Goal: Transaction & Acquisition: Book appointment/travel/reservation

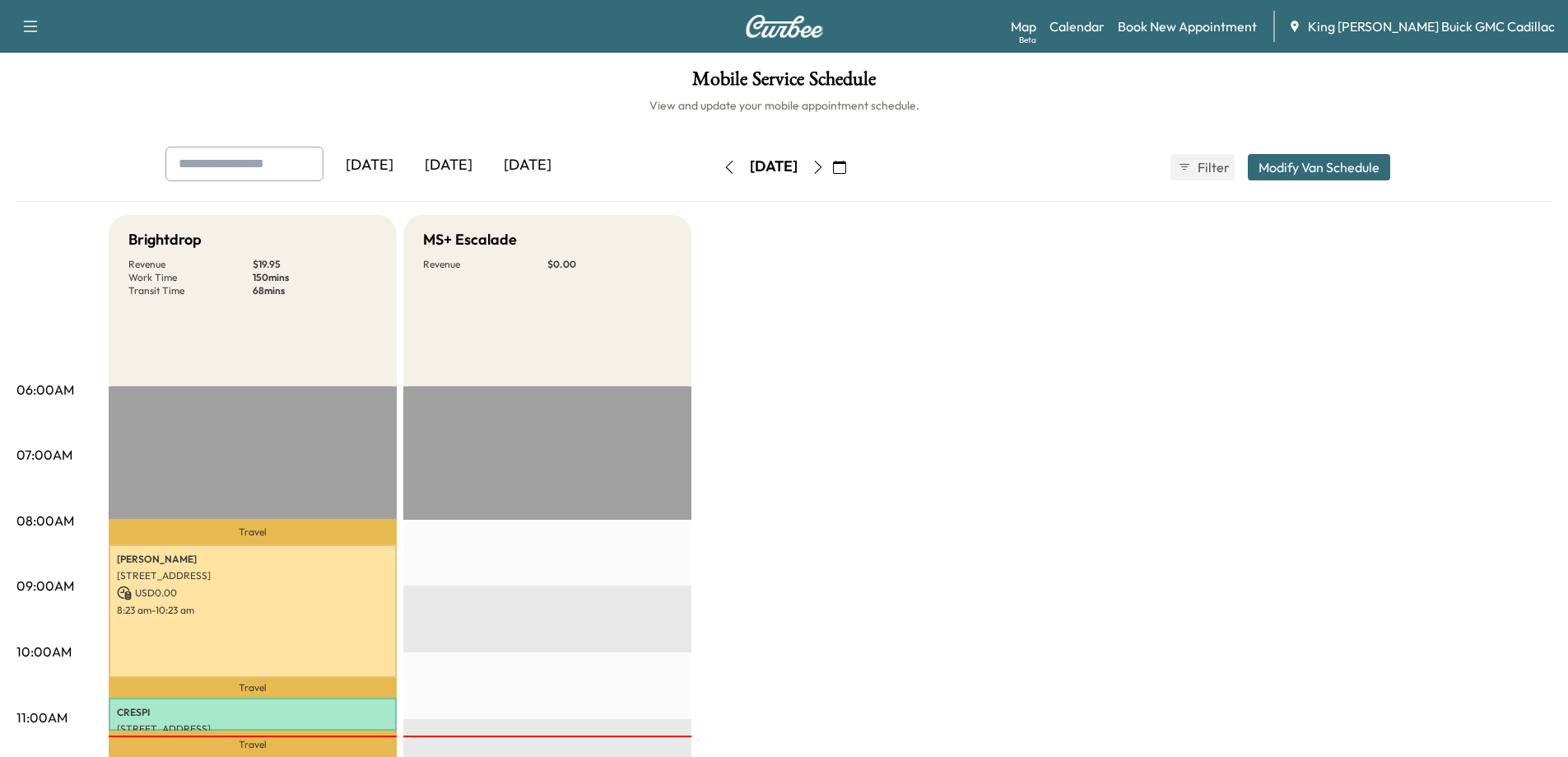
click at [832, 169] on button "button" at bounding box center [818, 167] width 28 height 26
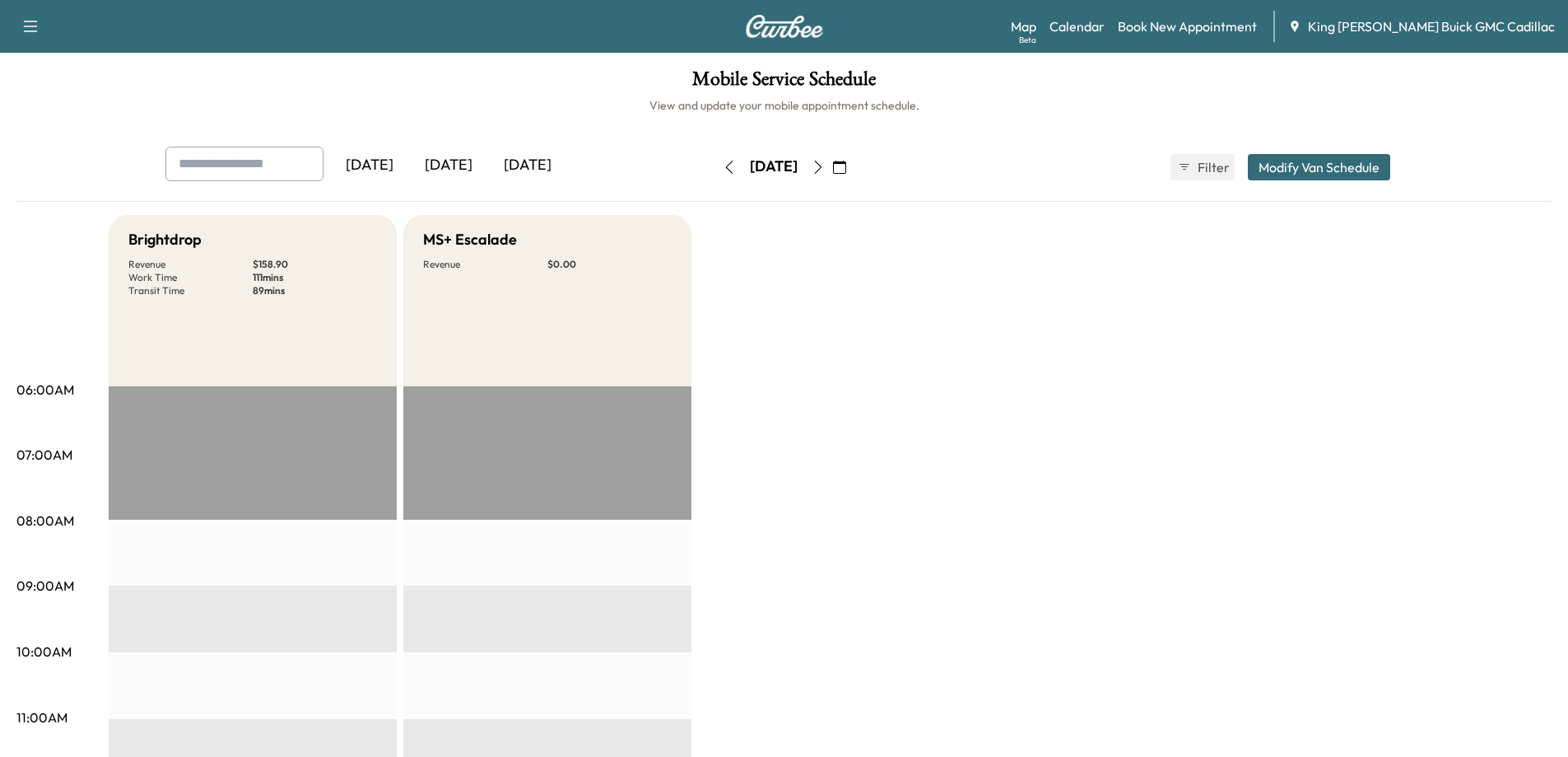
click at [825, 169] on icon "button" at bounding box center [819, 167] width 14 height 14
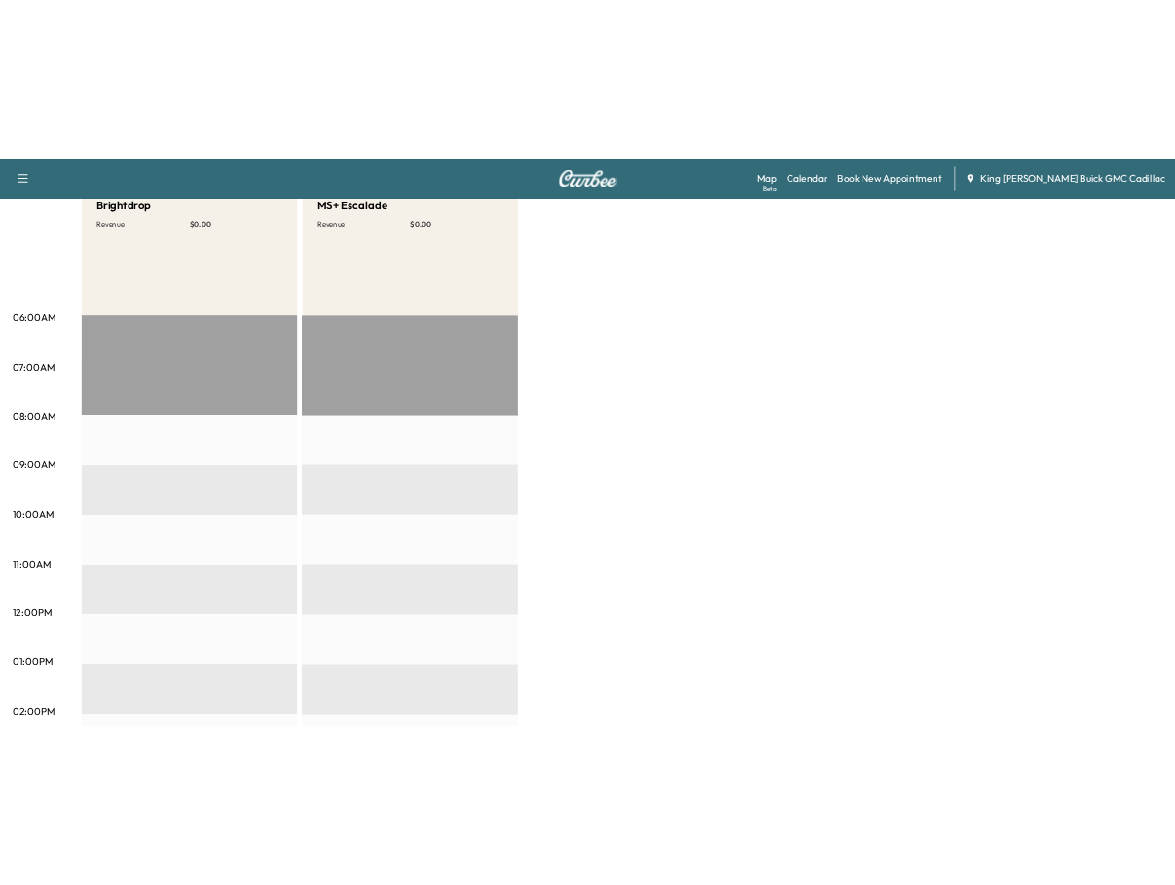
scroll to position [97, 0]
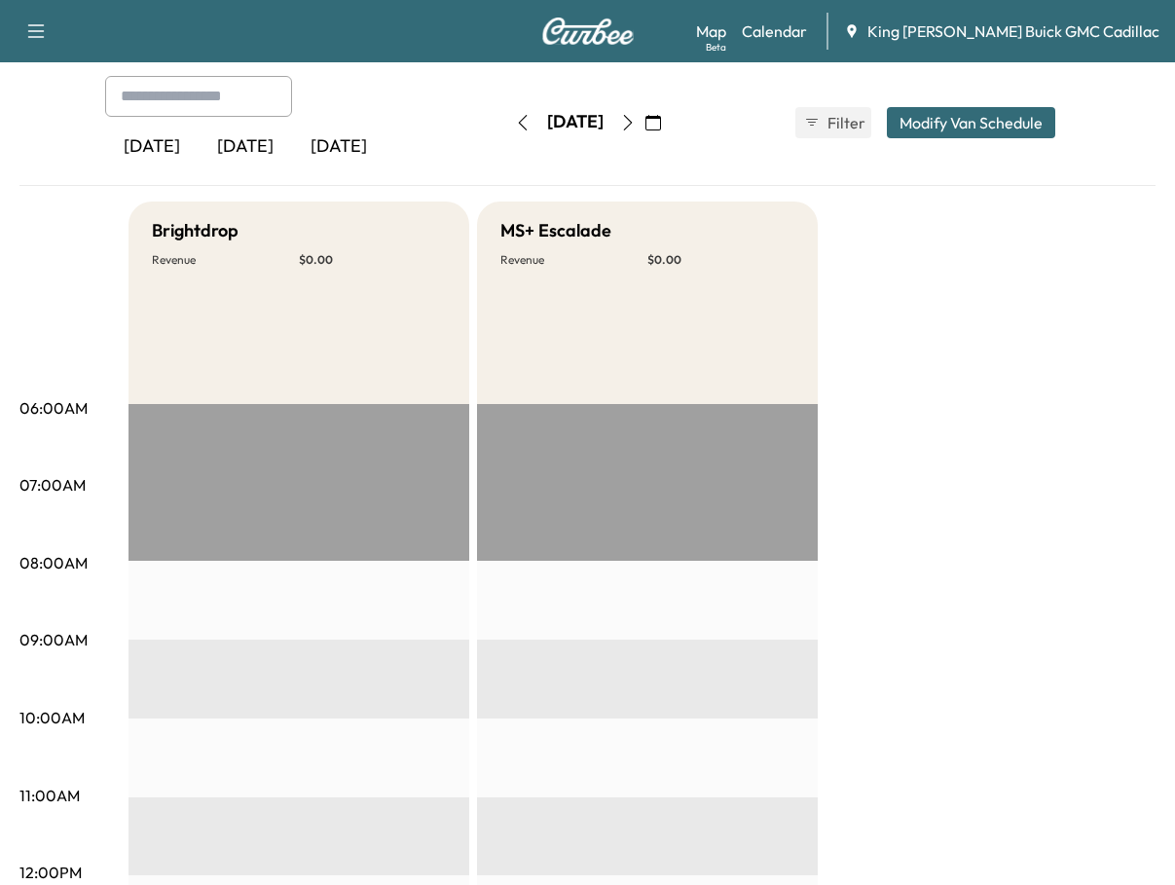
click at [644, 120] on button "button" at bounding box center [627, 122] width 33 height 31
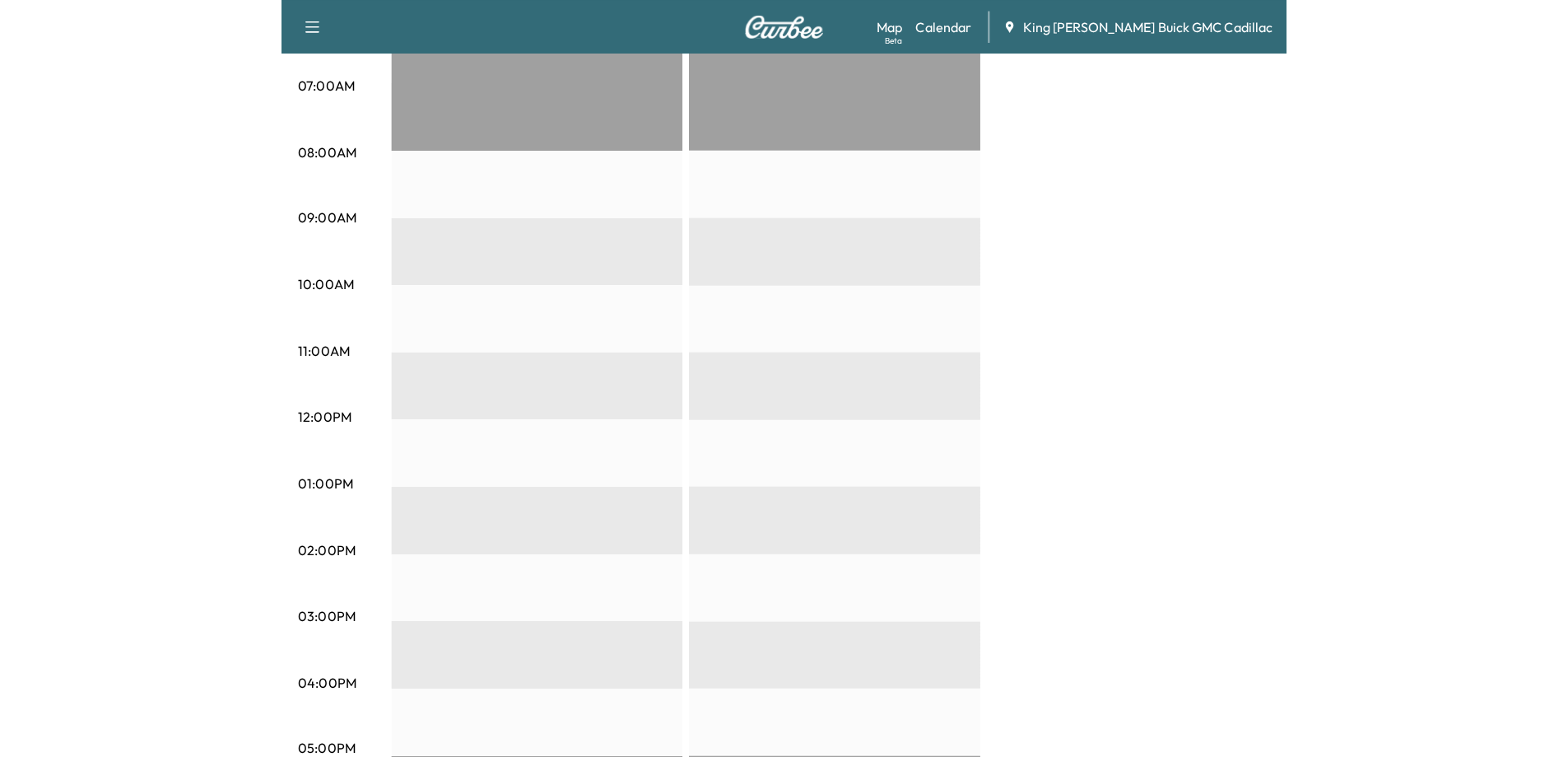
scroll to position [329, 0]
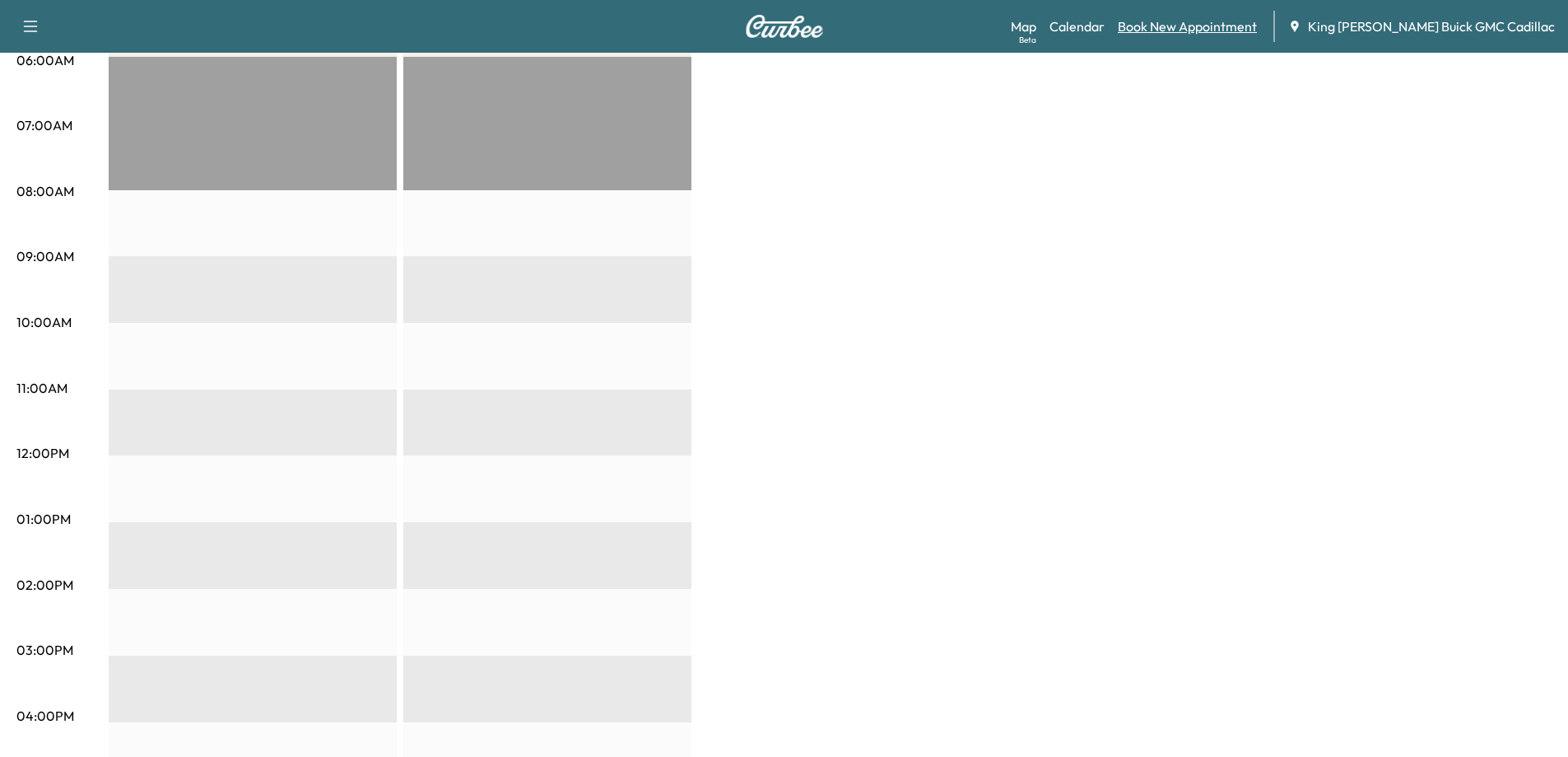
click at [1257, 27] on link "Book New Appointment" at bounding box center [1187, 25] width 140 height 19
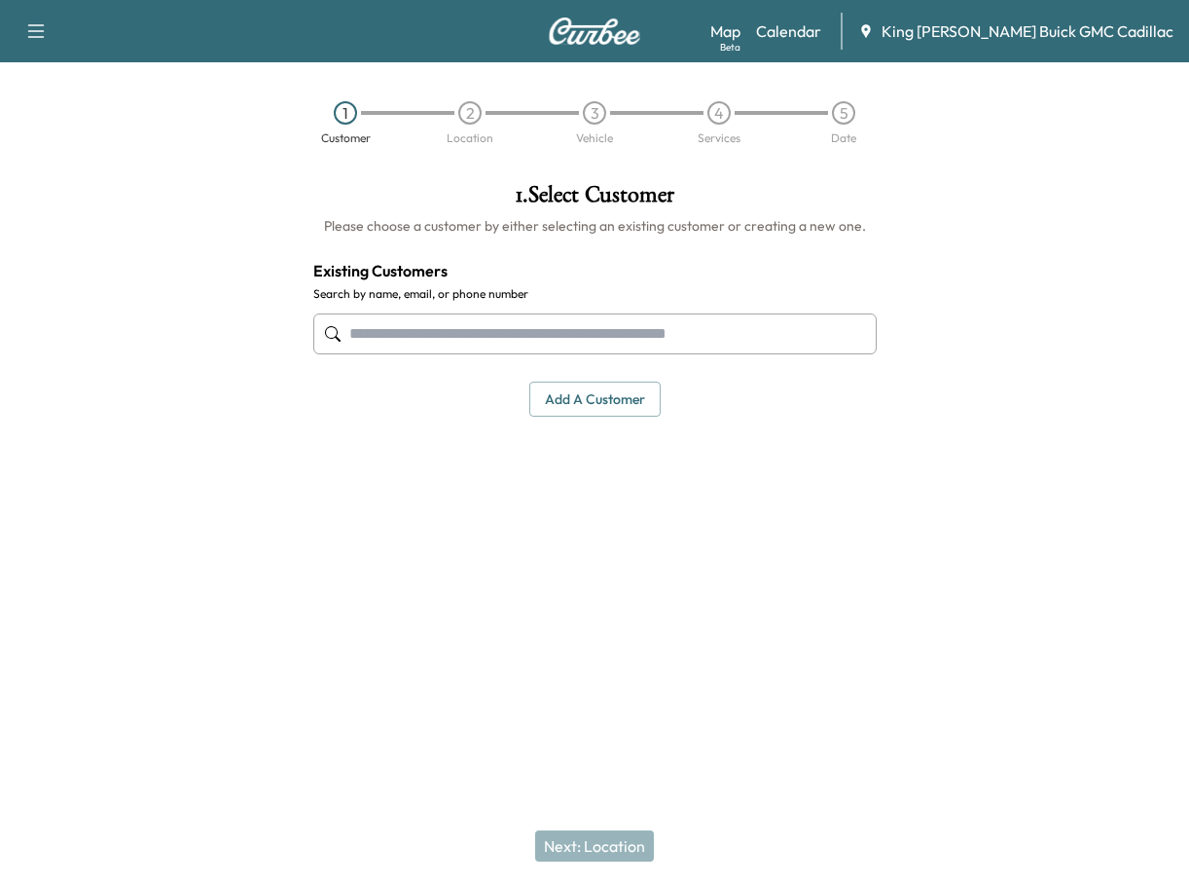
click at [672, 321] on input "text" at bounding box center [595, 333] width 564 height 41
type input "*"
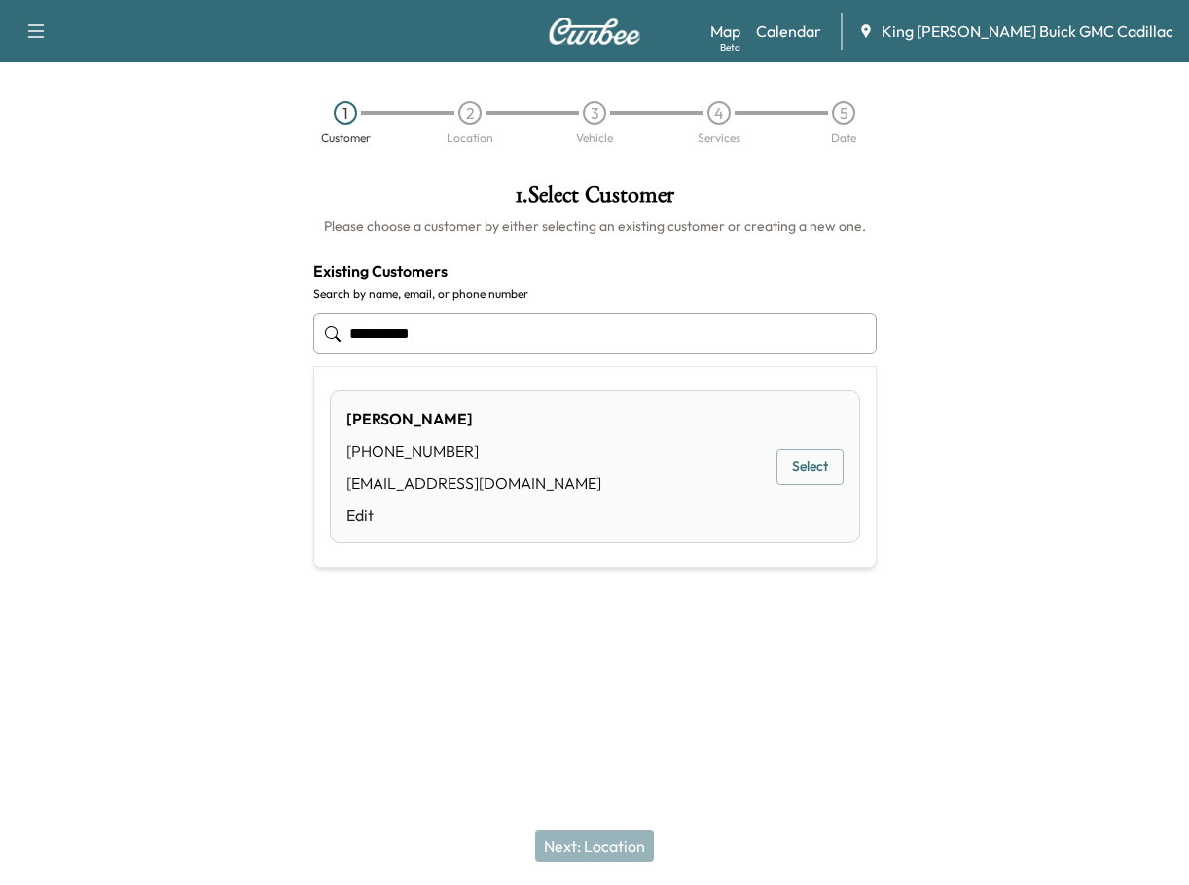
click at [774, 457] on div "[PERSON_NAME] [PHONE_NUMBER] [EMAIL_ADDRESS][DOMAIN_NAME] Edit Select" at bounding box center [595, 466] width 530 height 153
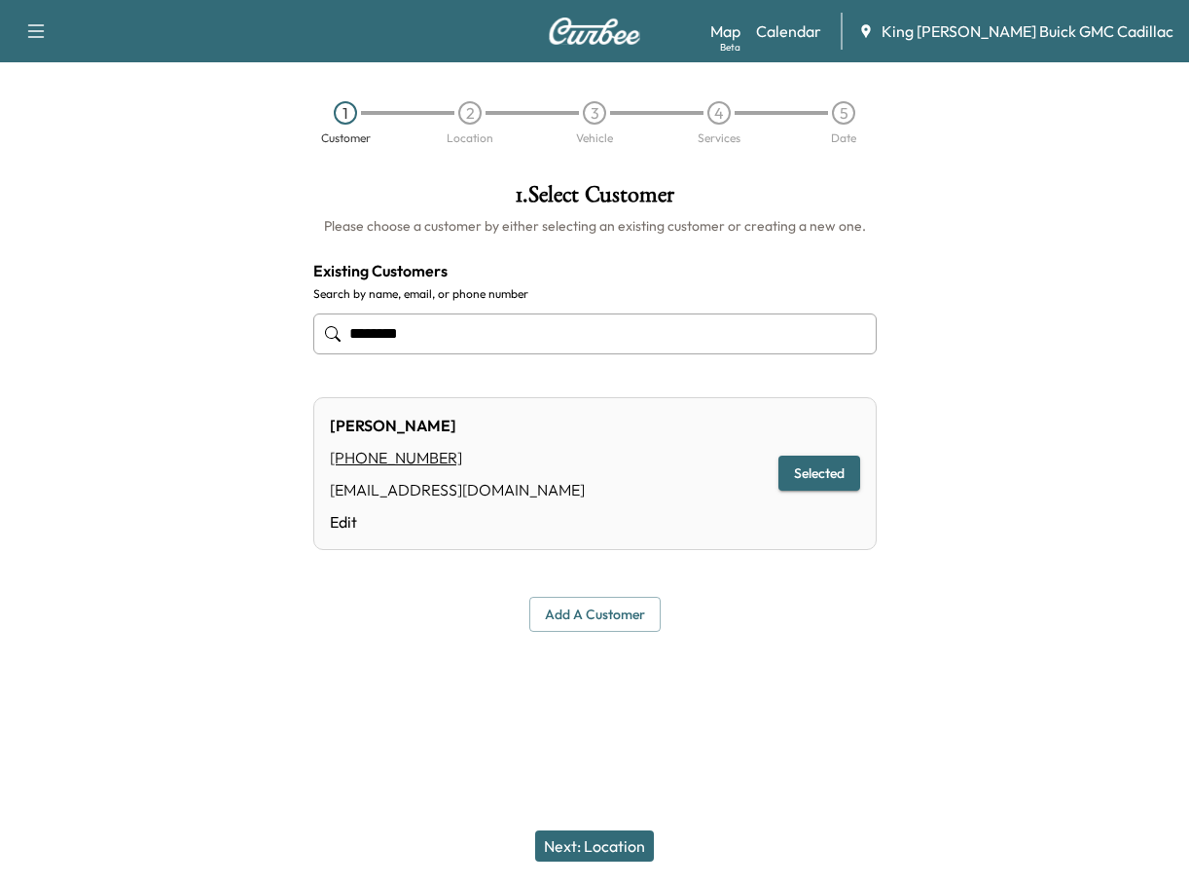
type input "*******"
click at [632, 842] on button "Next: Location" at bounding box center [594, 845] width 119 height 31
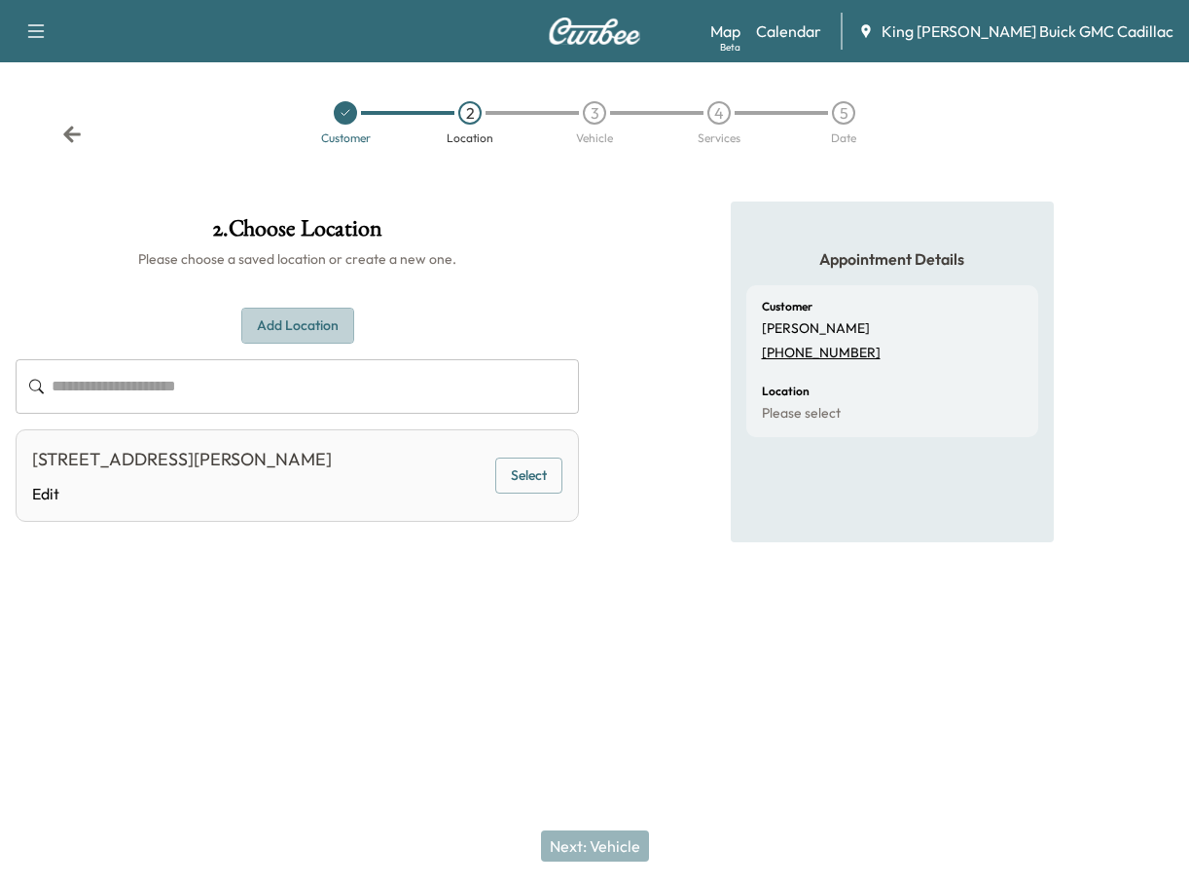
click at [288, 326] on button "Add Location" at bounding box center [297, 326] width 113 height 36
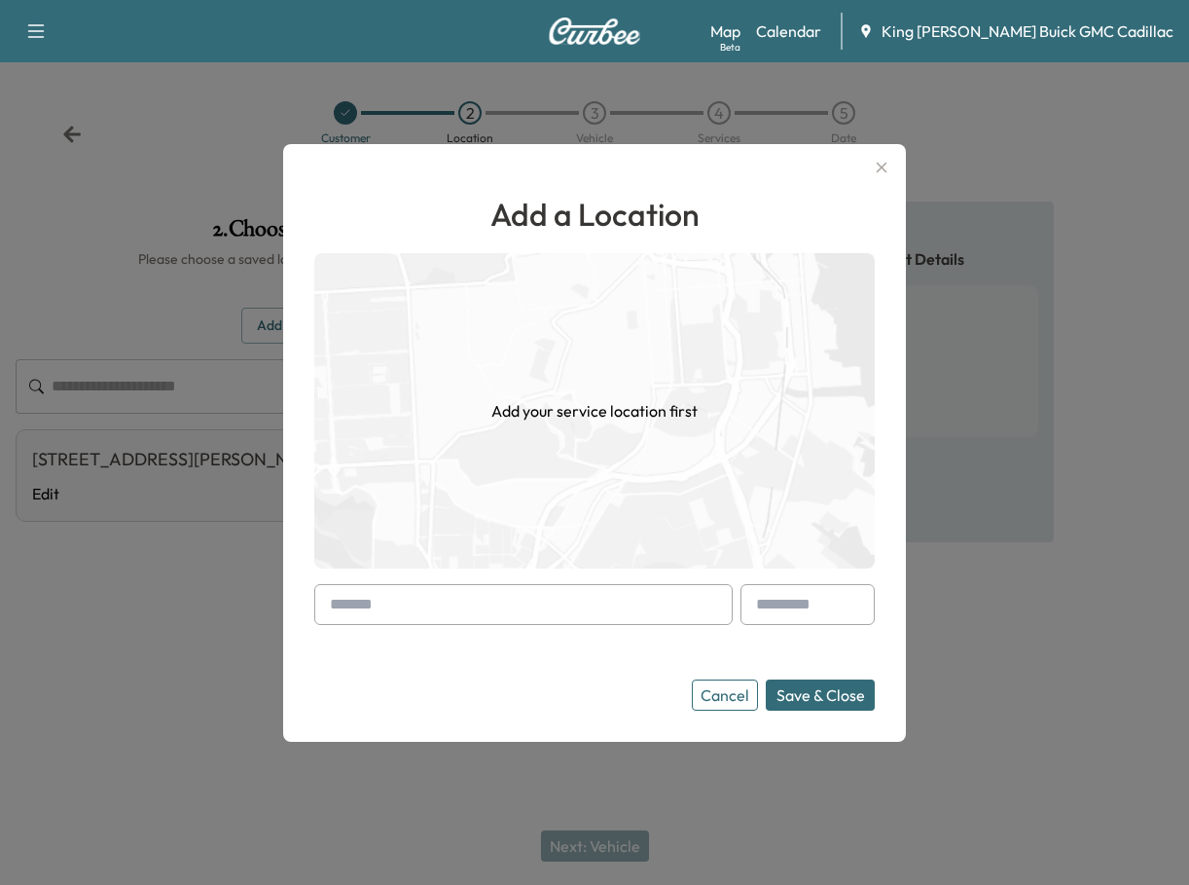
click at [443, 599] on input "text" at bounding box center [523, 604] width 419 height 41
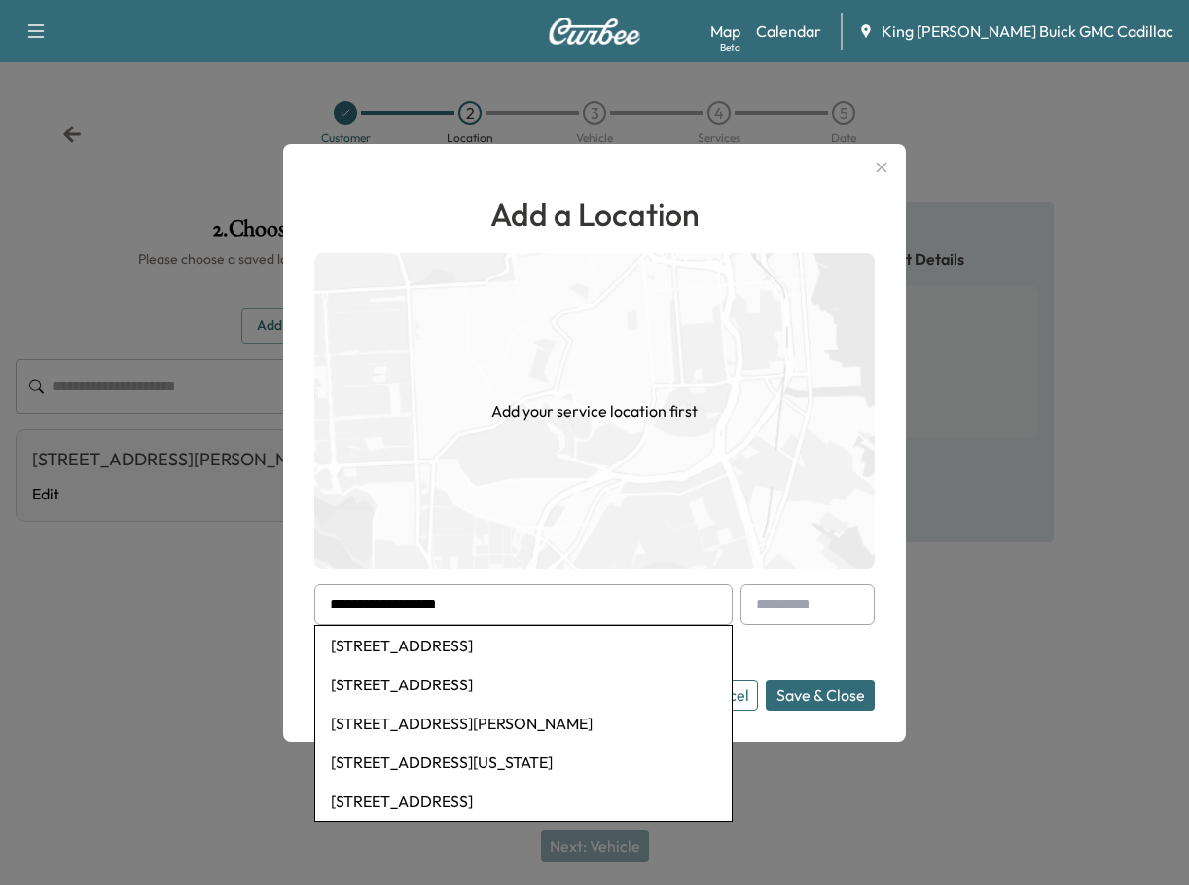
click at [552, 653] on li "[STREET_ADDRESS]" at bounding box center [523, 645] width 417 height 39
type input "**********"
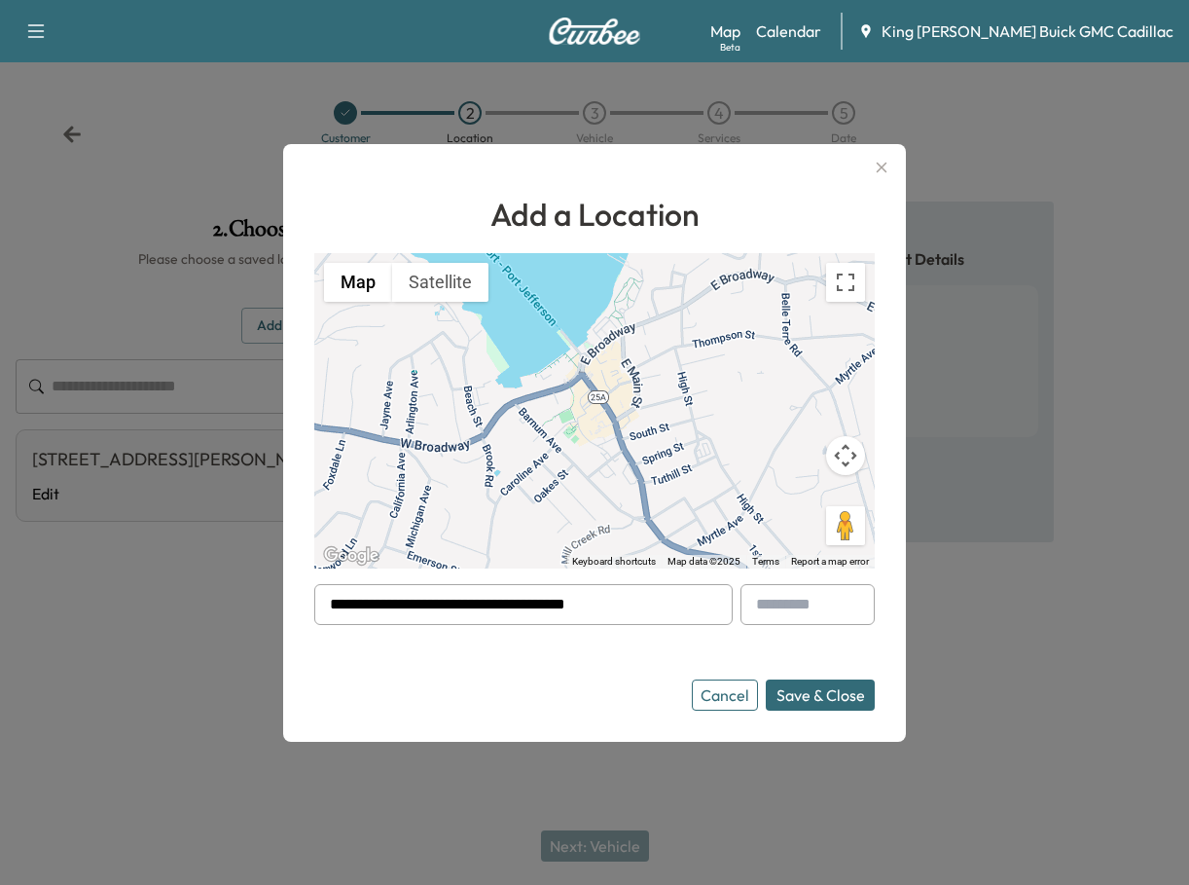
click at [816, 699] on button "Save & Close" at bounding box center [820, 694] width 109 height 31
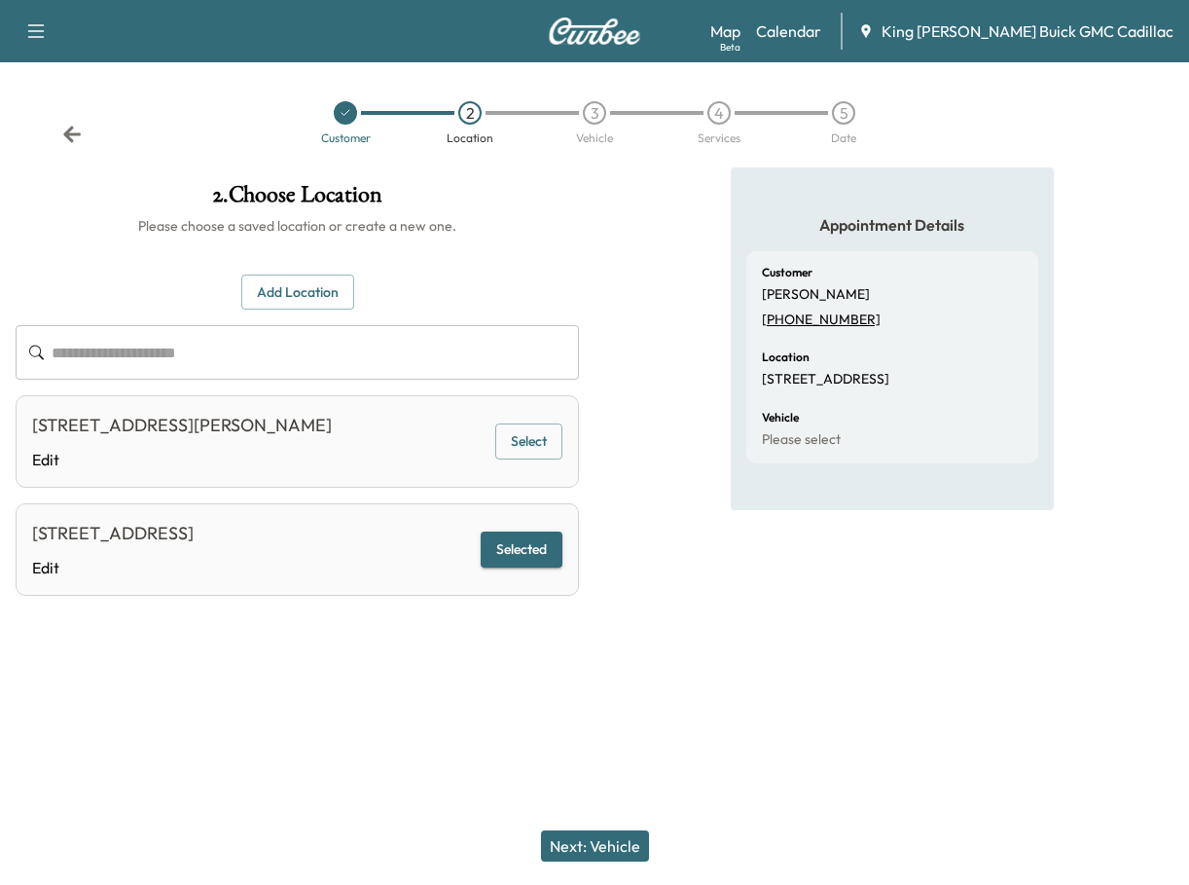
click at [590, 838] on button "Next: Vehicle" at bounding box center [595, 845] width 108 height 31
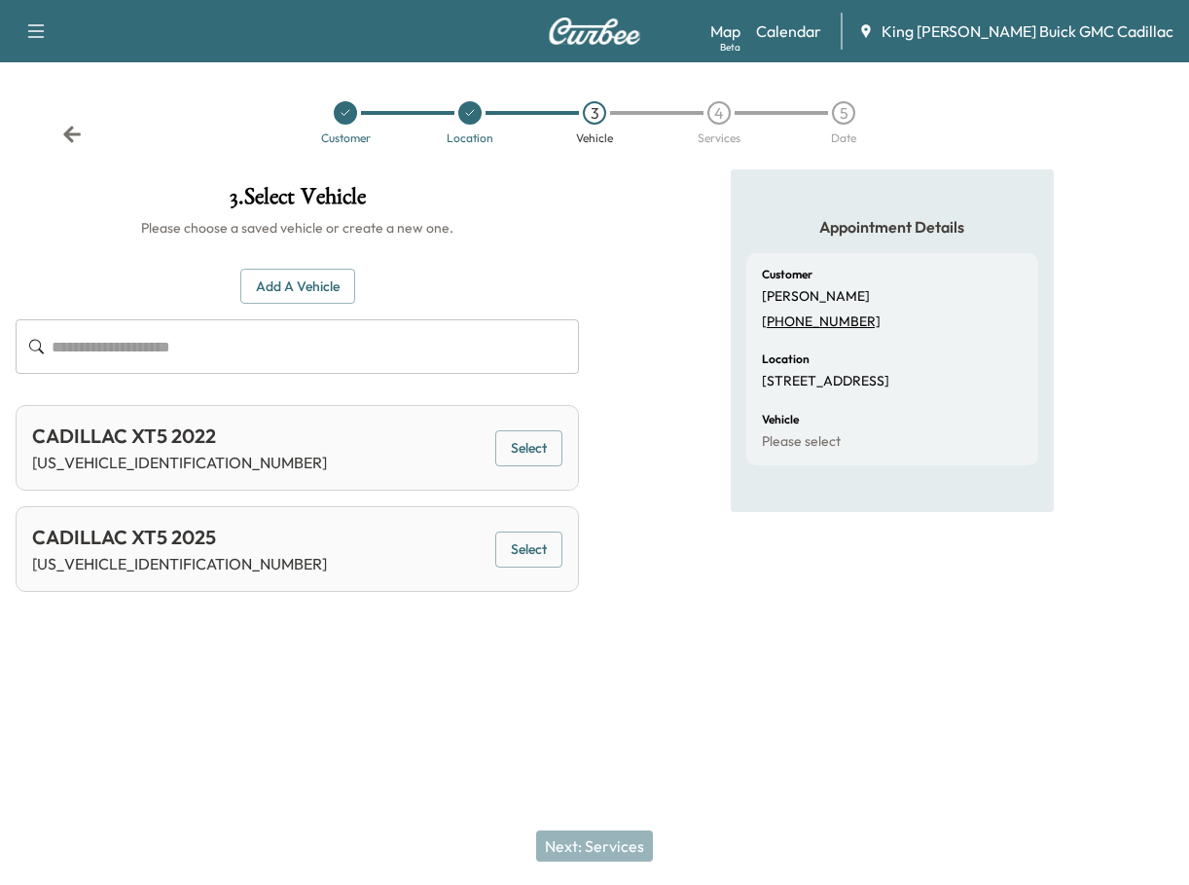
click at [537, 549] on button "Select" at bounding box center [528, 549] width 67 height 36
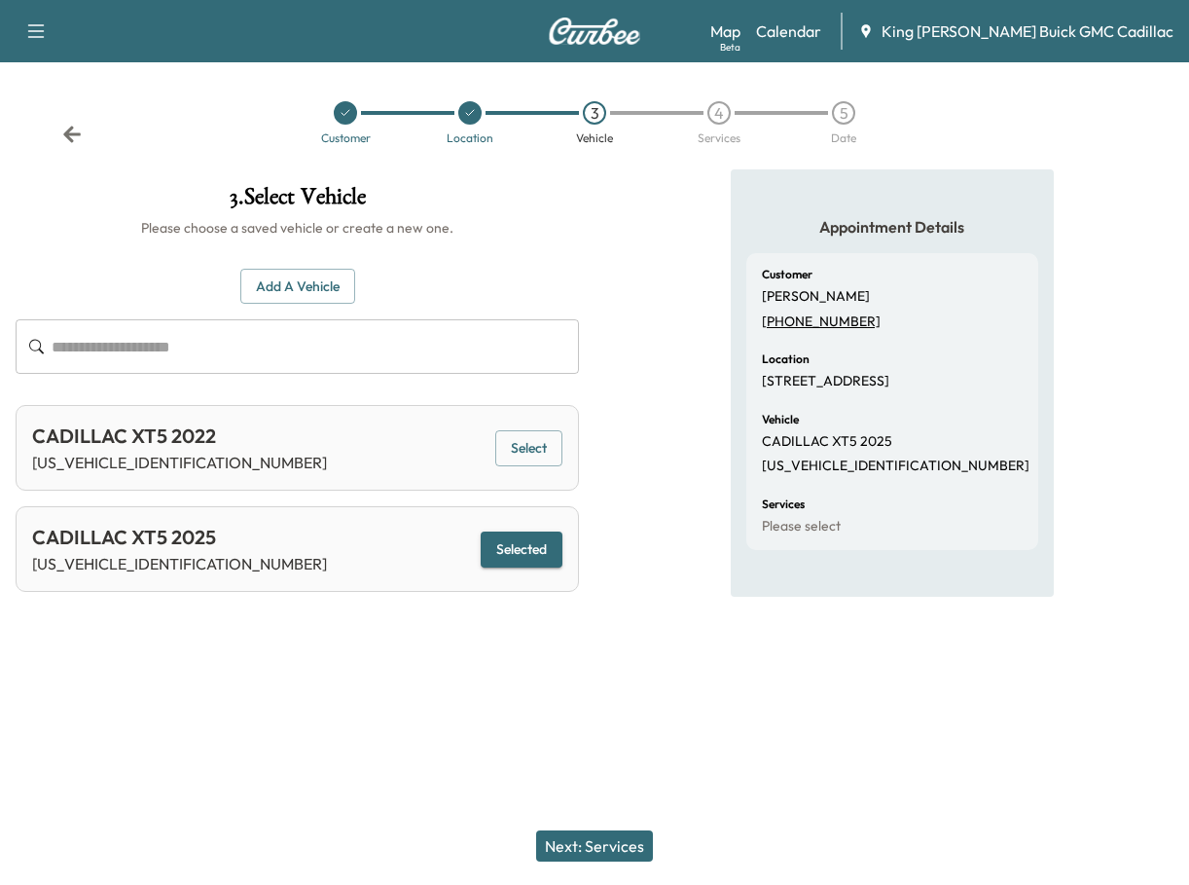
click at [597, 844] on button "Next: Services" at bounding box center [594, 845] width 117 height 31
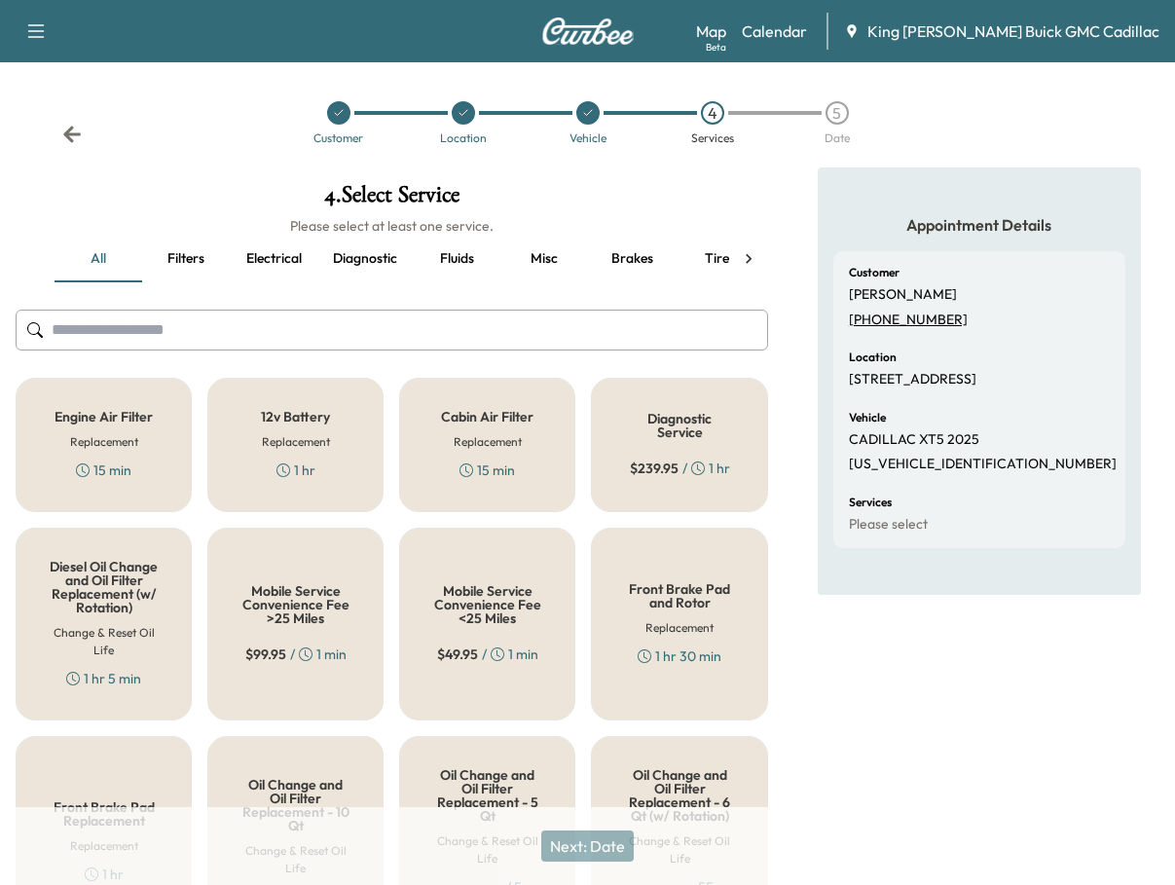
click at [201, 333] on input "text" at bounding box center [392, 330] width 752 height 41
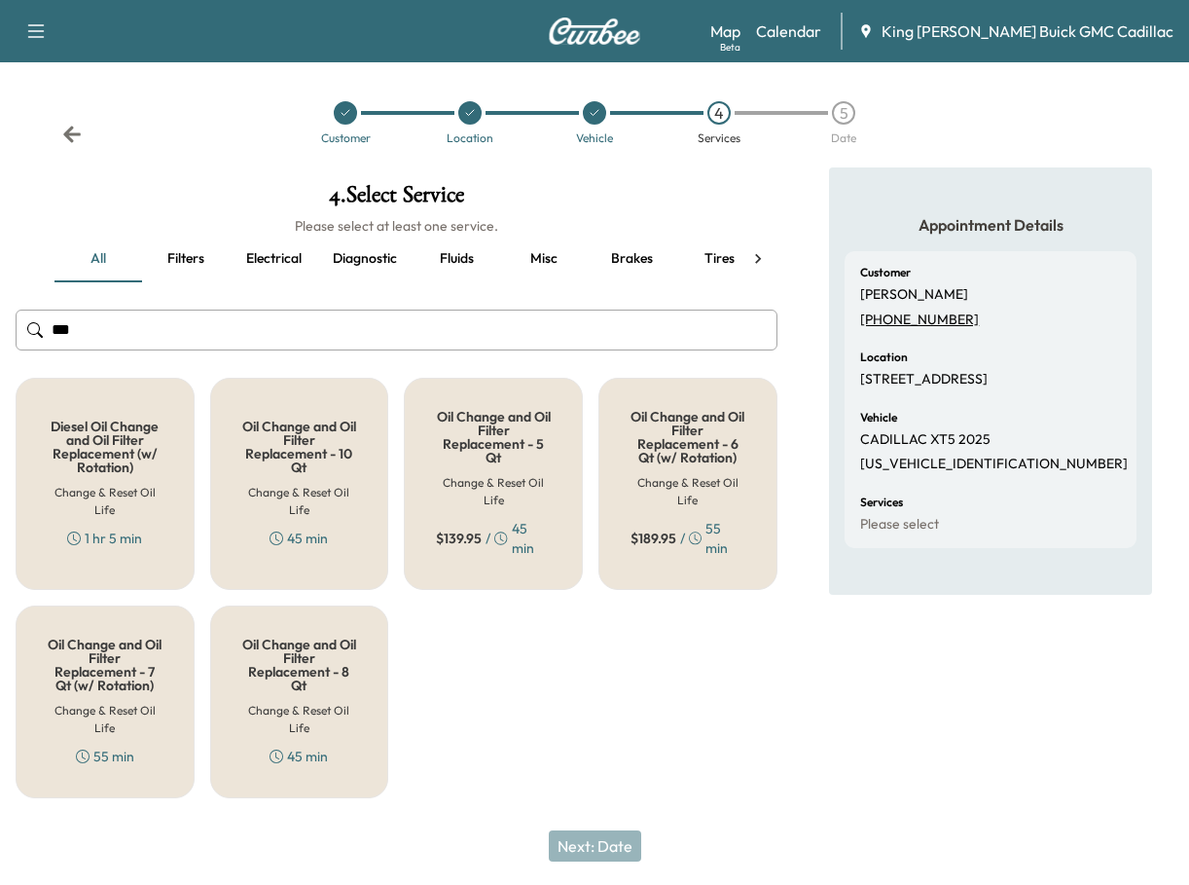
type input "***"
click at [661, 555] on div "$ 189.95 / 55 min" at bounding box center [688, 538] width 115 height 39
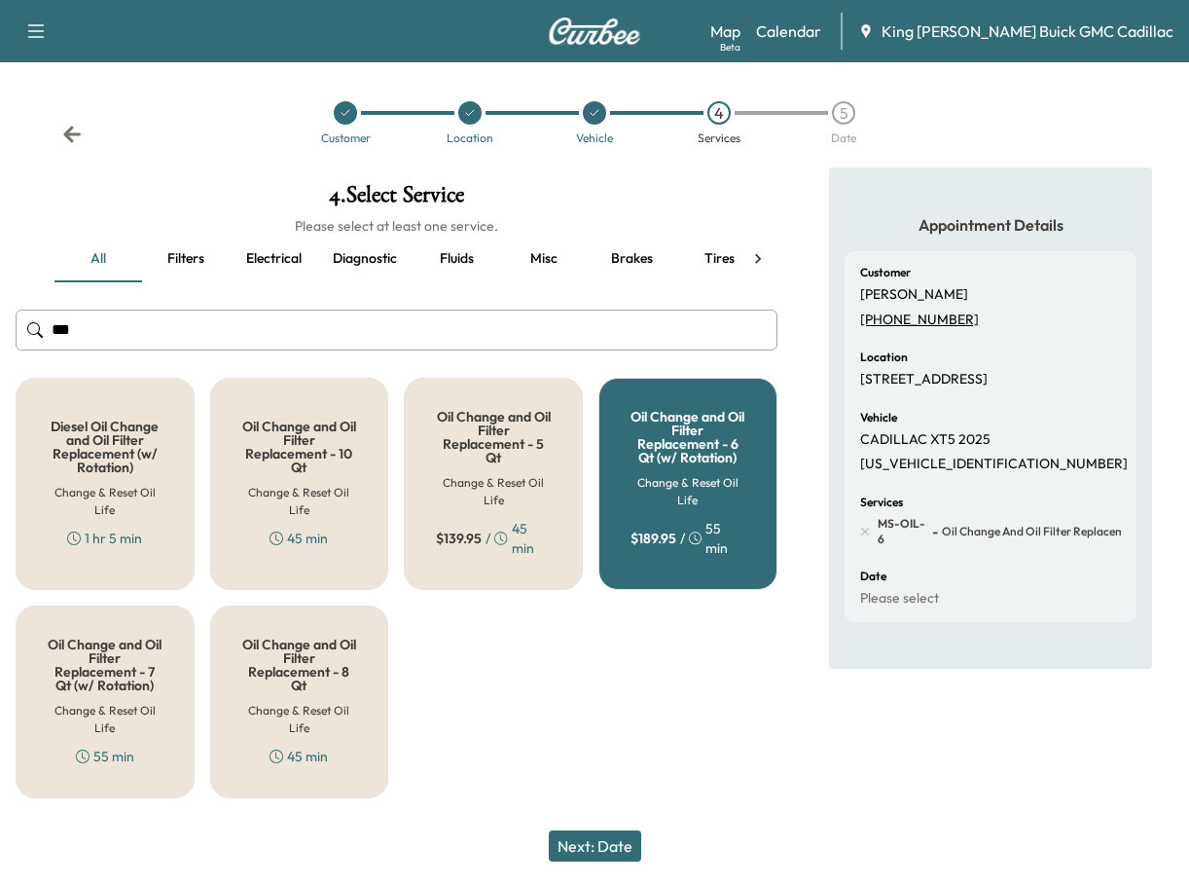
drag, startPoint x: 630, startPoint y: 842, endPoint x: 622, endPoint y: 823, distance: 20.1
click at [628, 842] on button "Next: Date" at bounding box center [595, 845] width 92 height 31
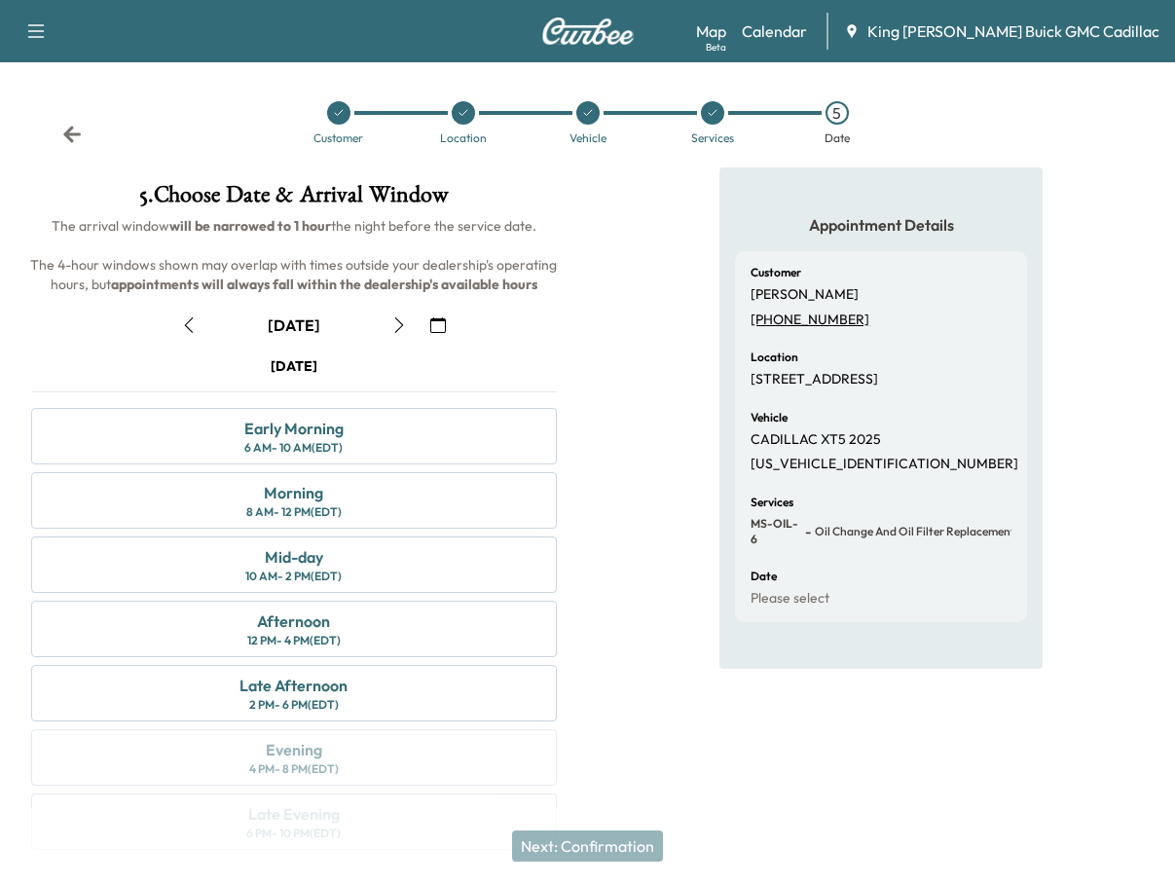
click at [437, 330] on icon "button" at bounding box center [438, 325] width 16 height 16
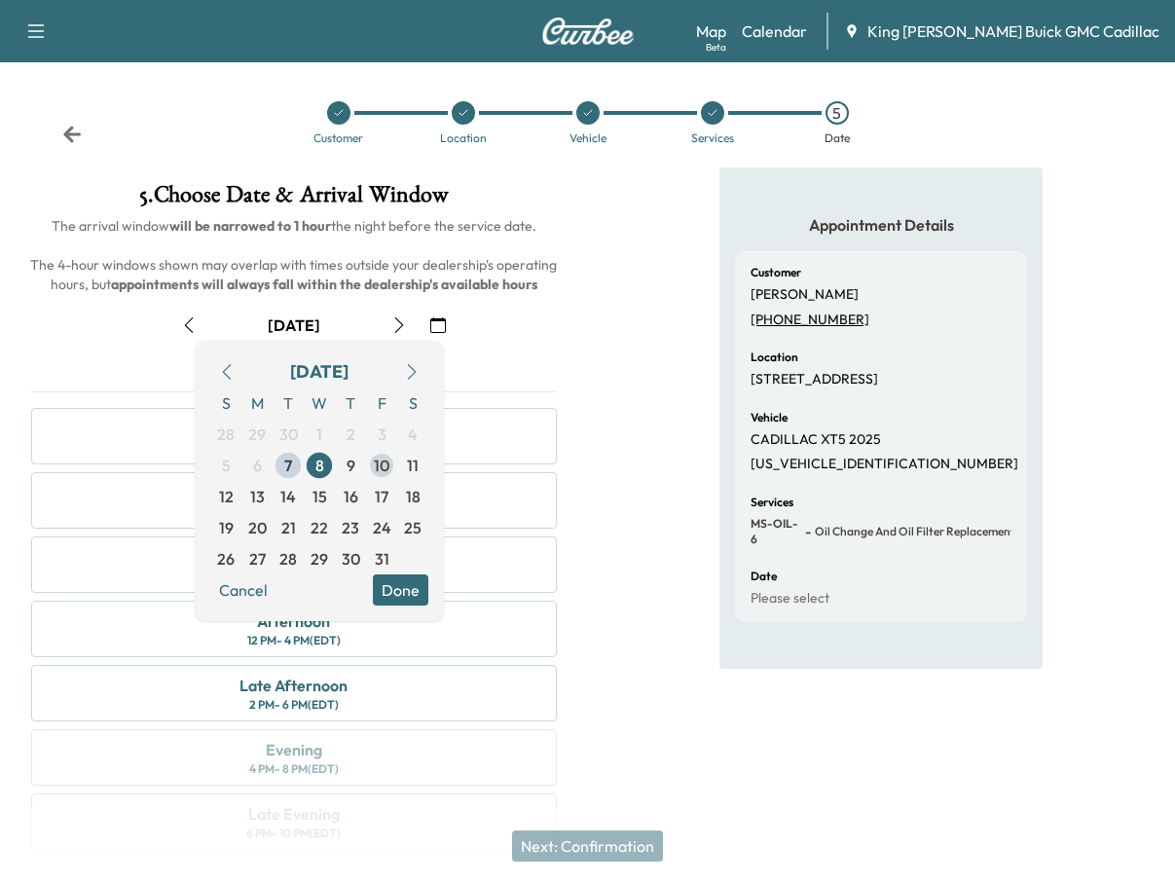
click at [384, 464] on span "10" at bounding box center [382, 465] width 16 height 23
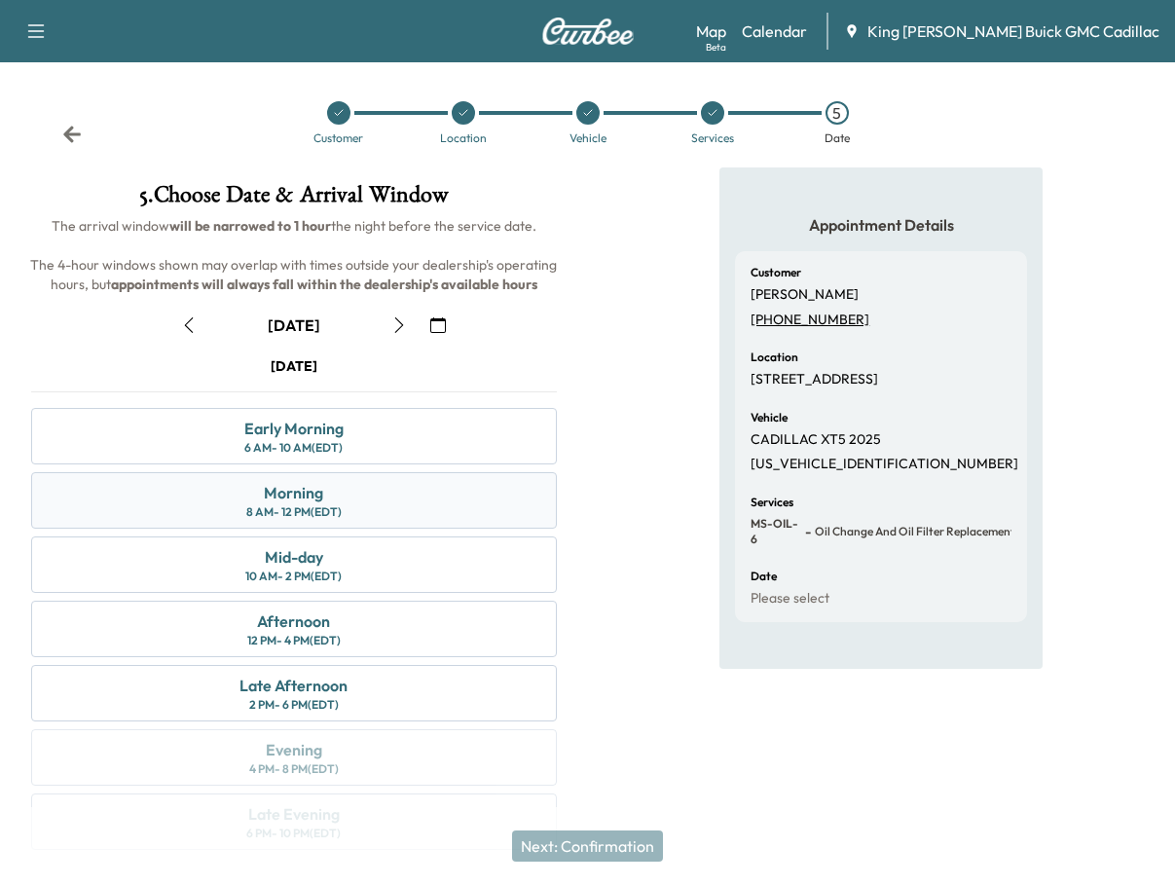
click at [367, 514] on div "Morning 8 AM - 12 PM (EDT)" at bounding box center [294, 500] width 526 height 56
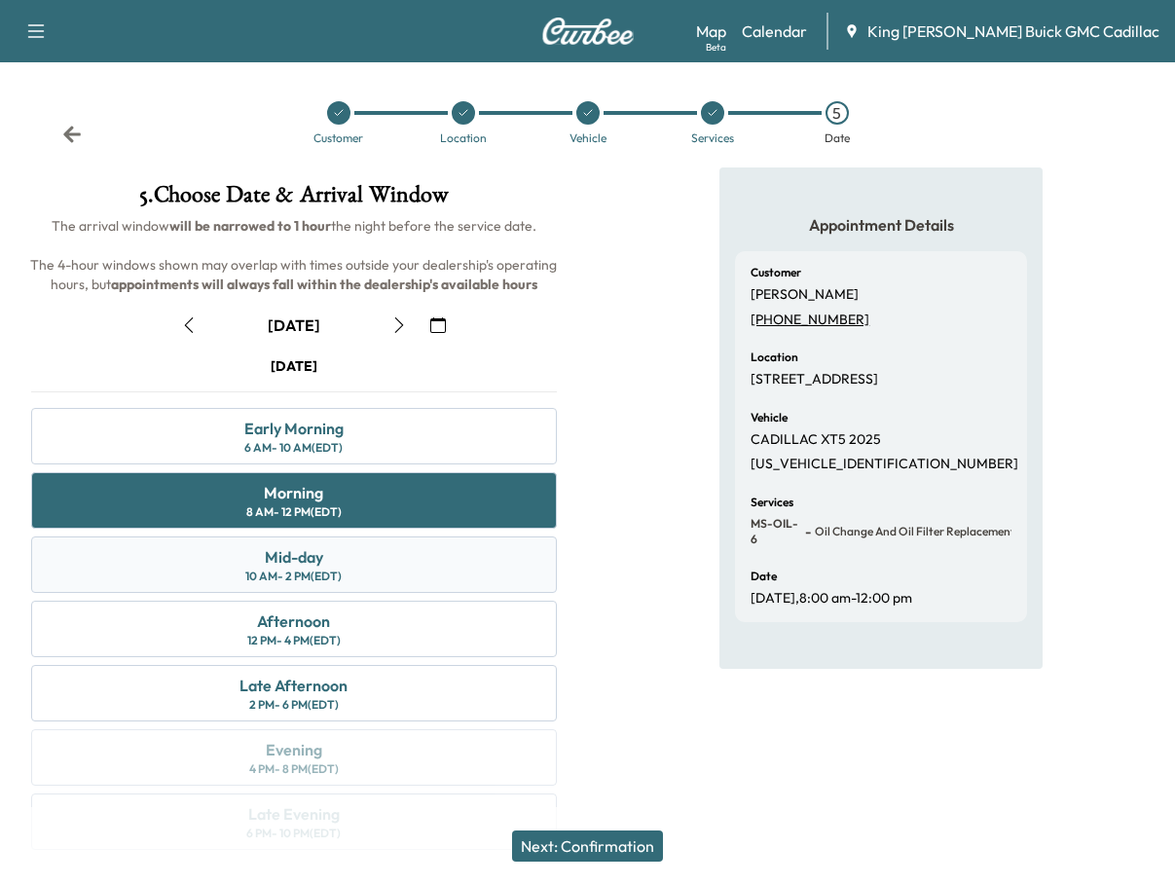
click at [345, 574] on div "Mid-day 10 AM - 2 PM (EDT)" at bounding box center [294, 564] width 526 height 56
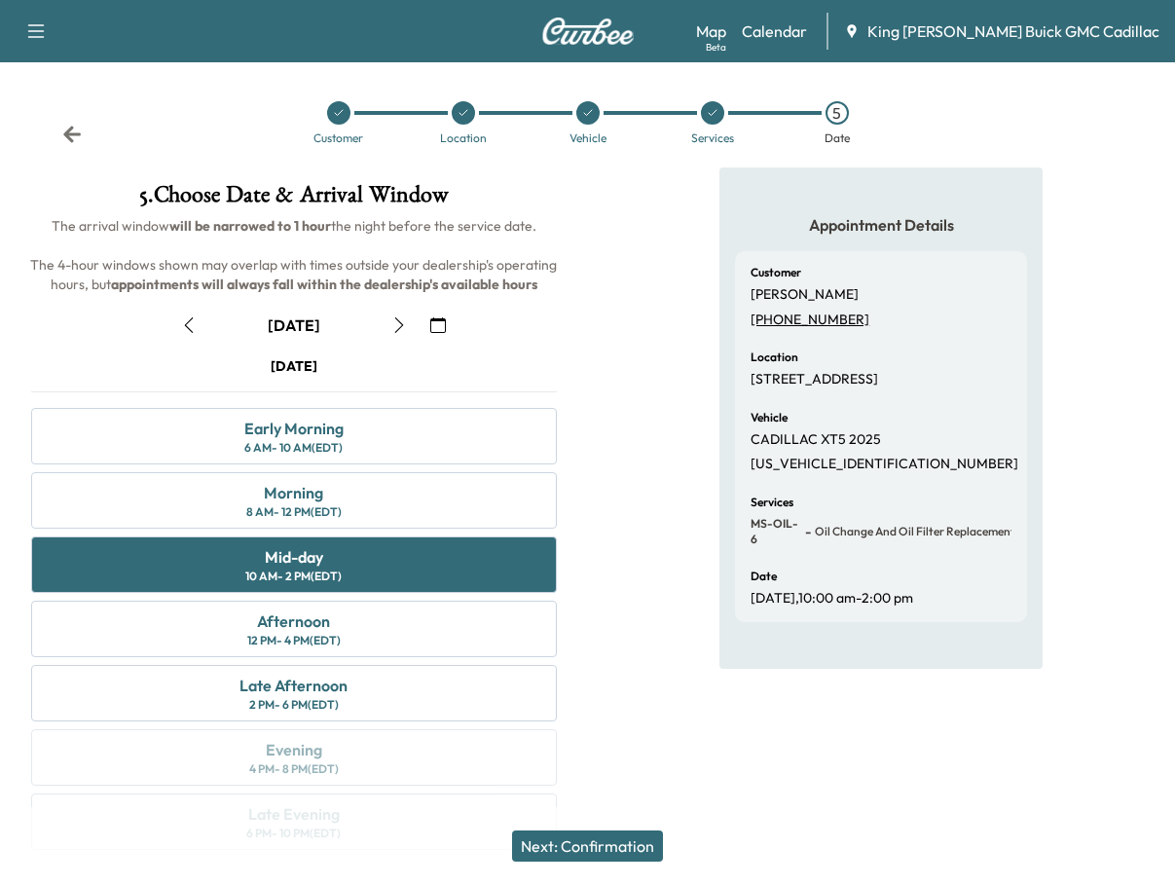
click at [580, 846] on button "Next: Confirmation" at bounding box center [587, 845] width 151 height 31
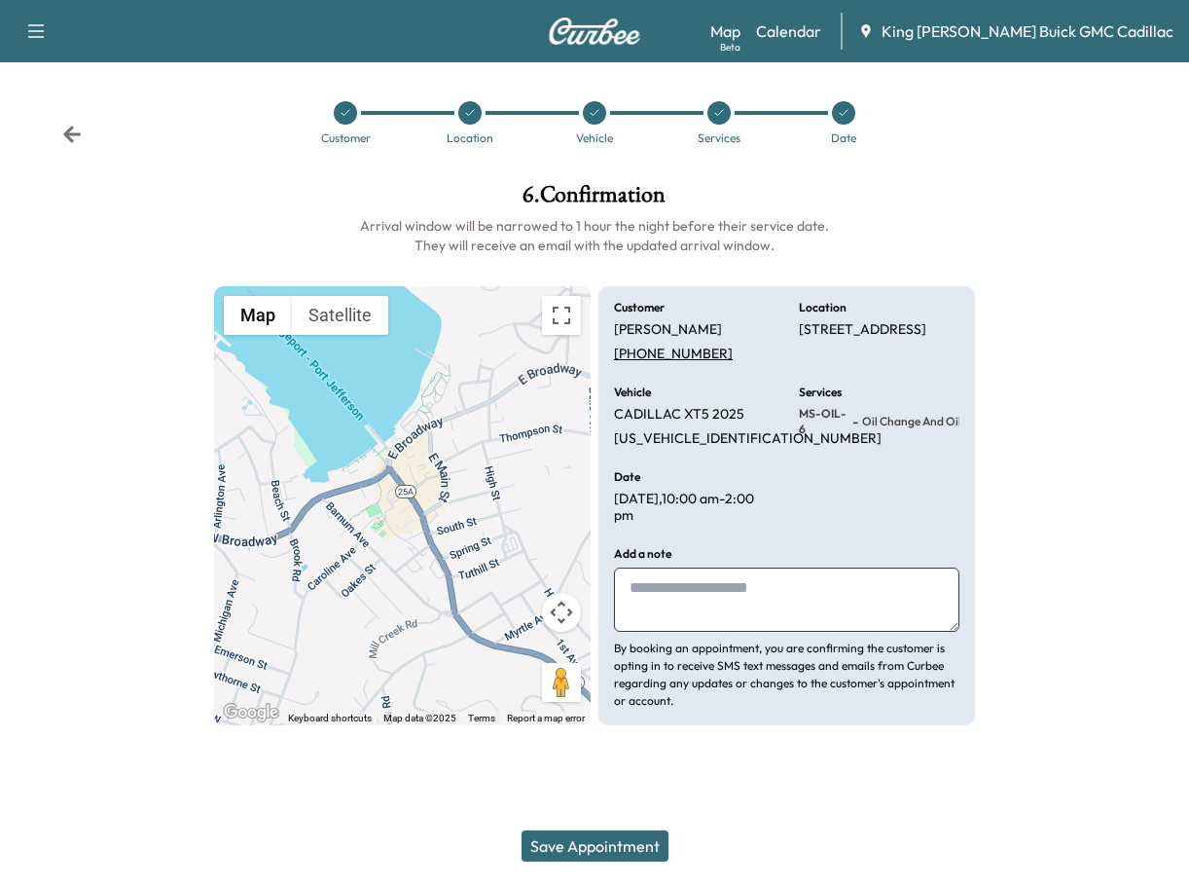
click at [663, 614] on textarea at bounding box center [787, 599] width 346 height 64
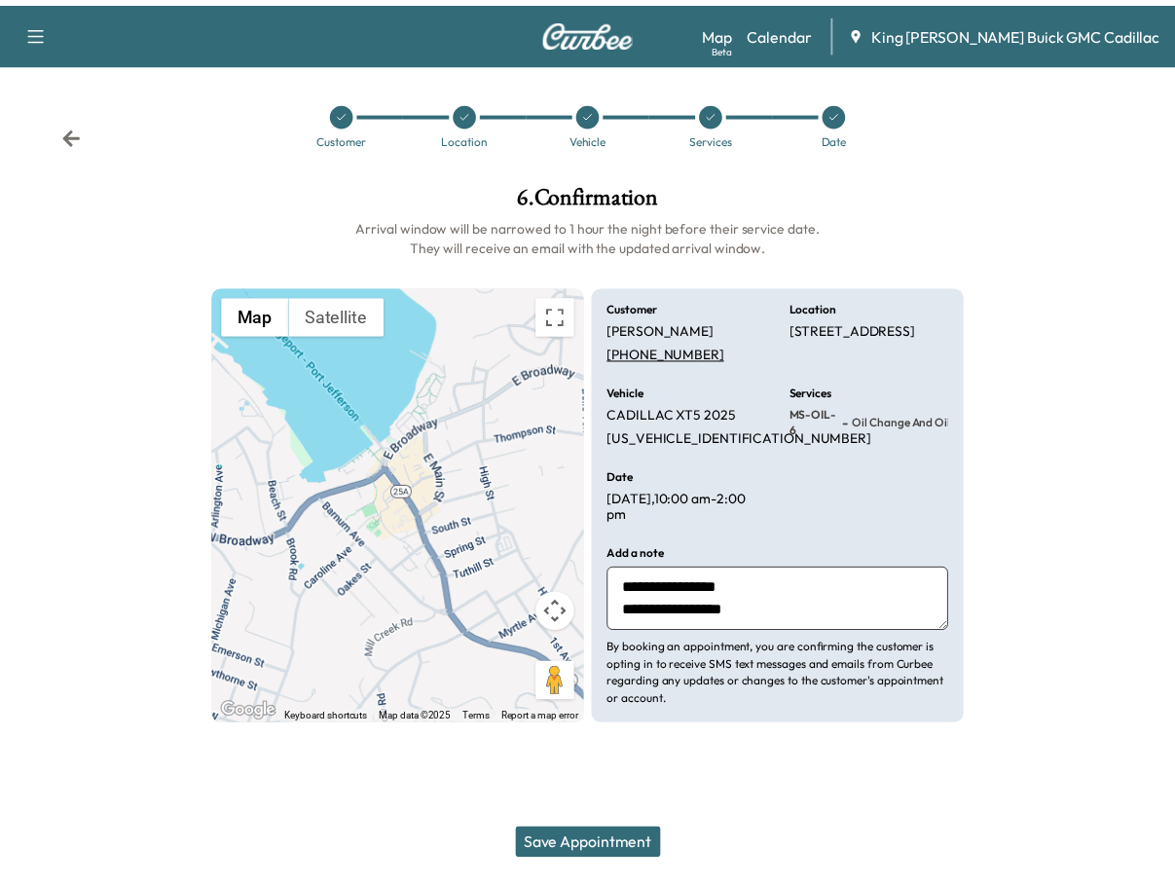
scroll to position [14, 0]
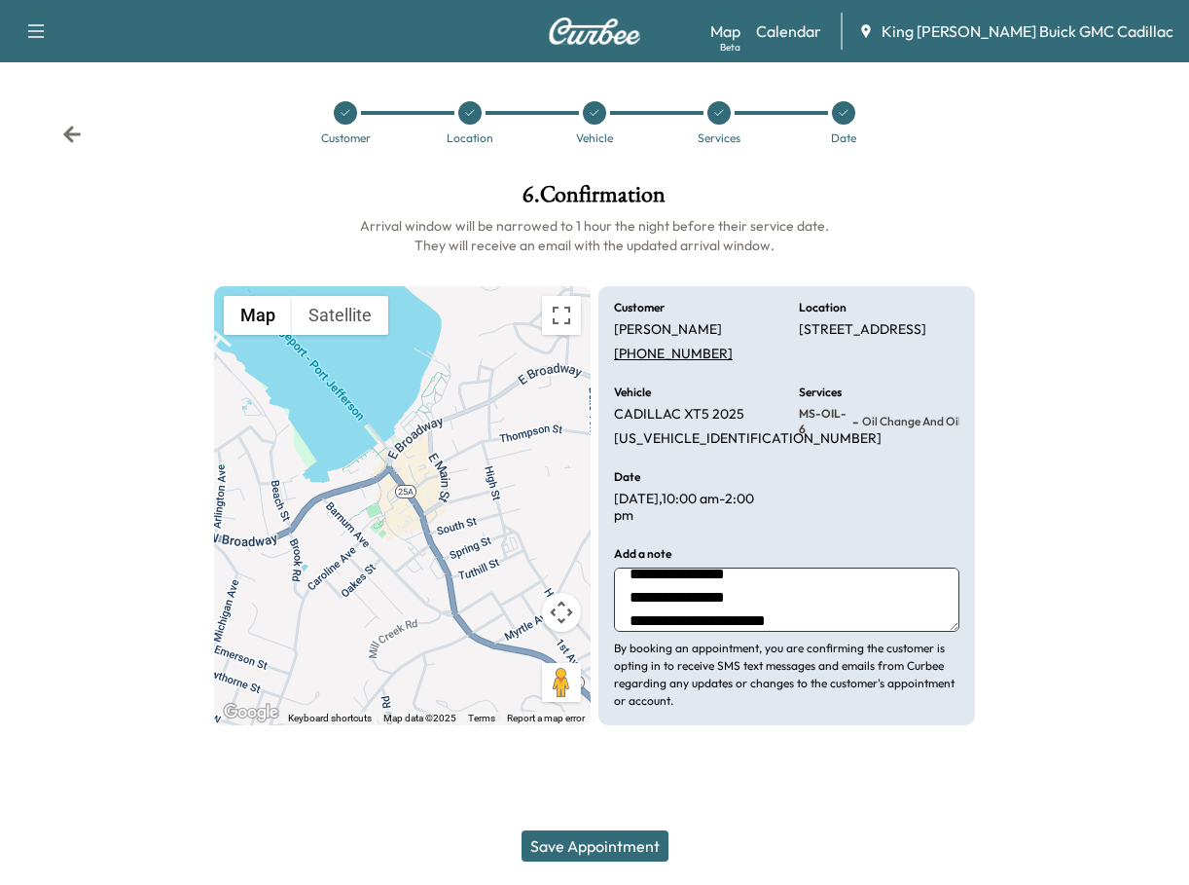
type textarea "**********"
click at [619, 838] on button "Save Appointment" at bounding box center [595, 845] width 147 height 31
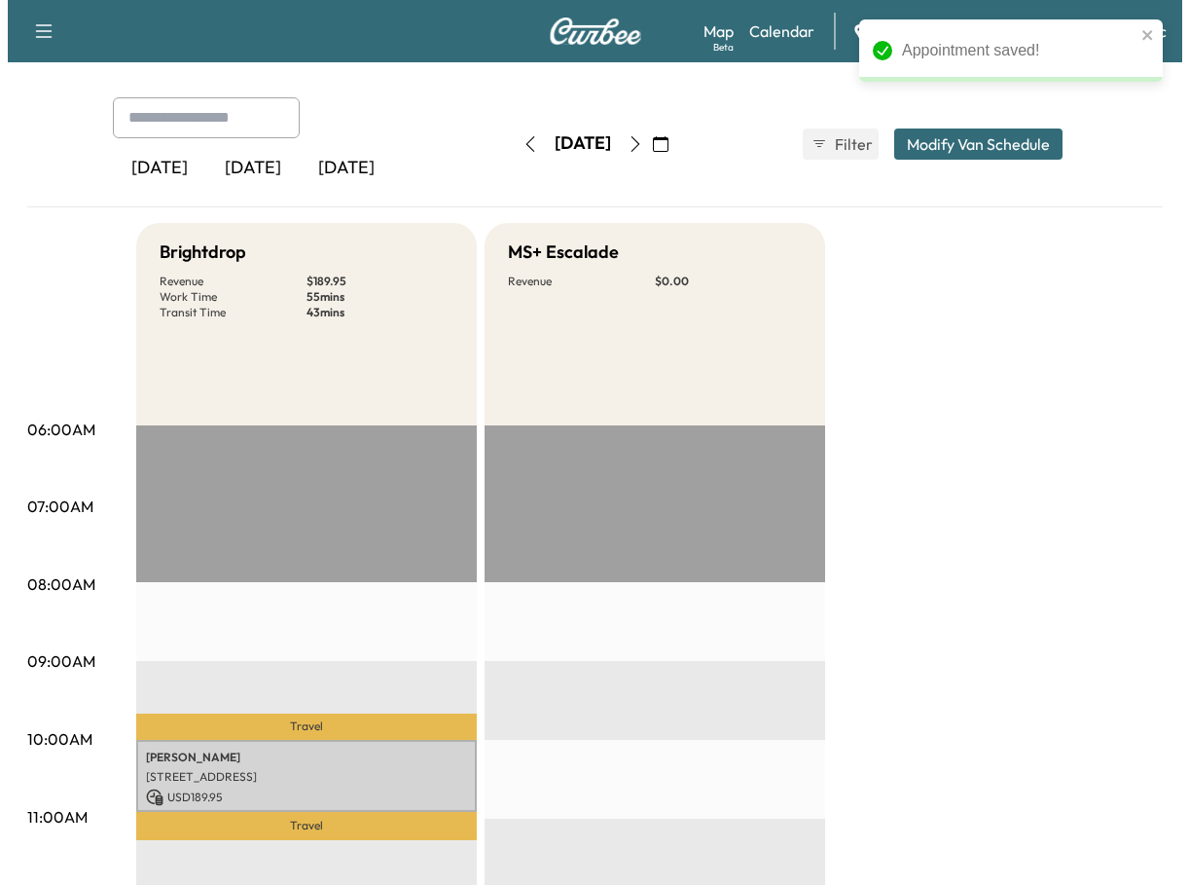
scroll to position [195, 0]
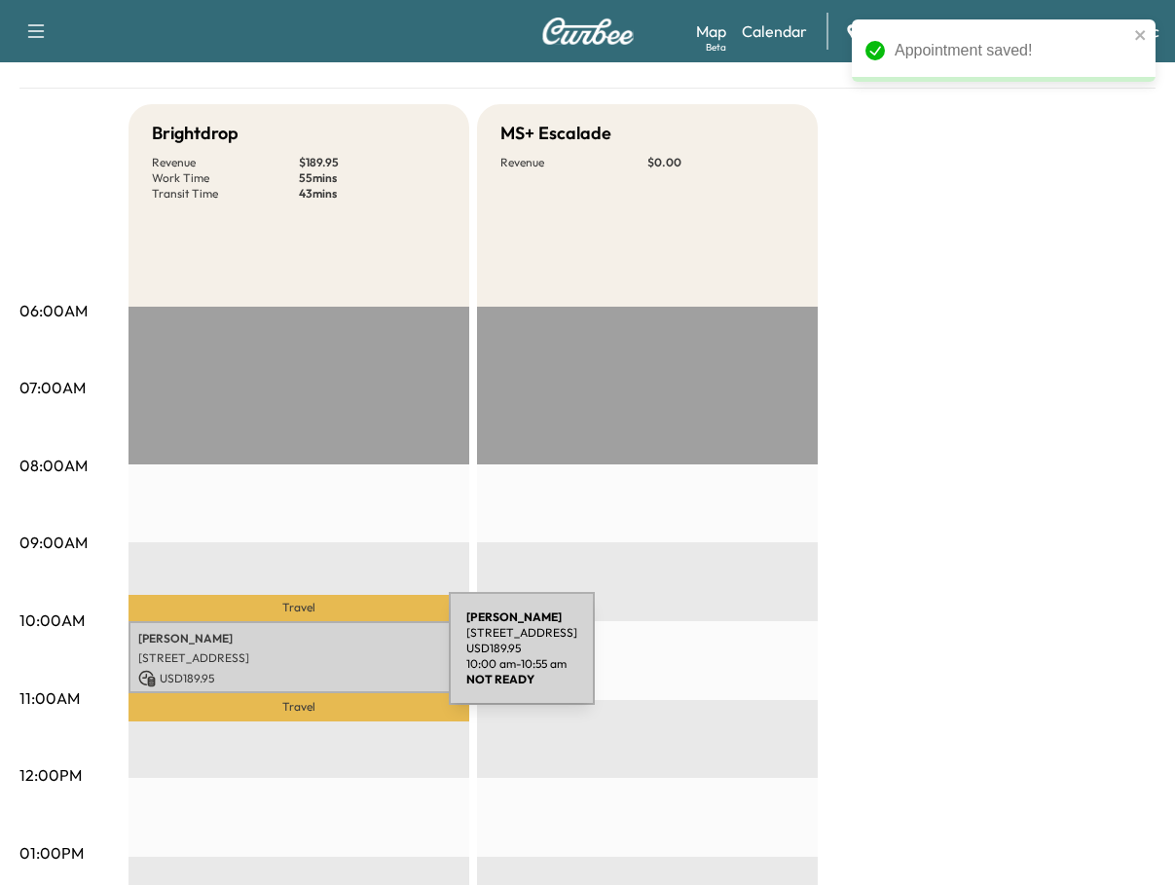
click at [303, 660] on p "[STREET_ADDRESS]" at bounding box center [298, 658] width 321 height 16
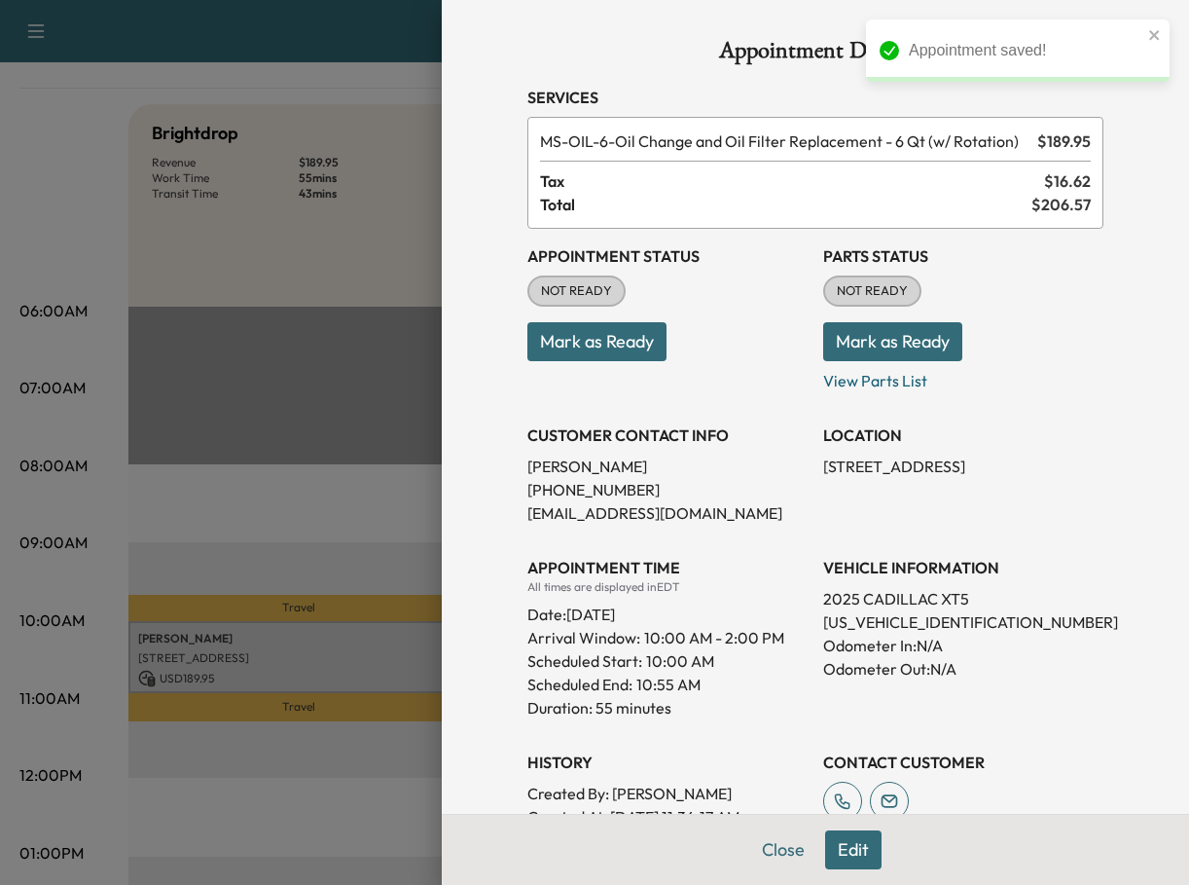
click at [586, 352] on button "Mark as Ready" at bounding box center [597, 341] width 139 height 39
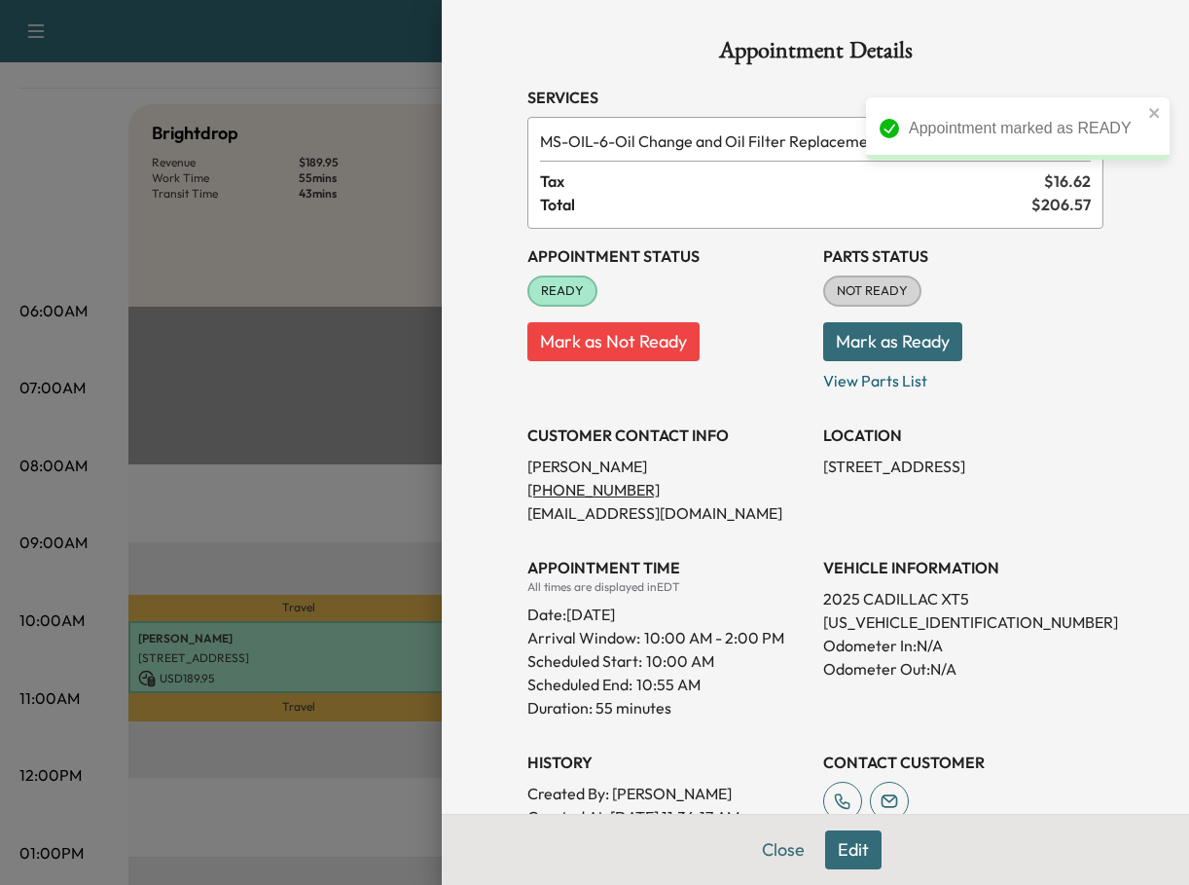
drag, startPoint x: 779, startPoint y: 848, endPoint x: 887, endPoint y: 766, distance: 135.5
click at [777, 848] on button "Close" at bounding box center [784, 849] width 68 height 39
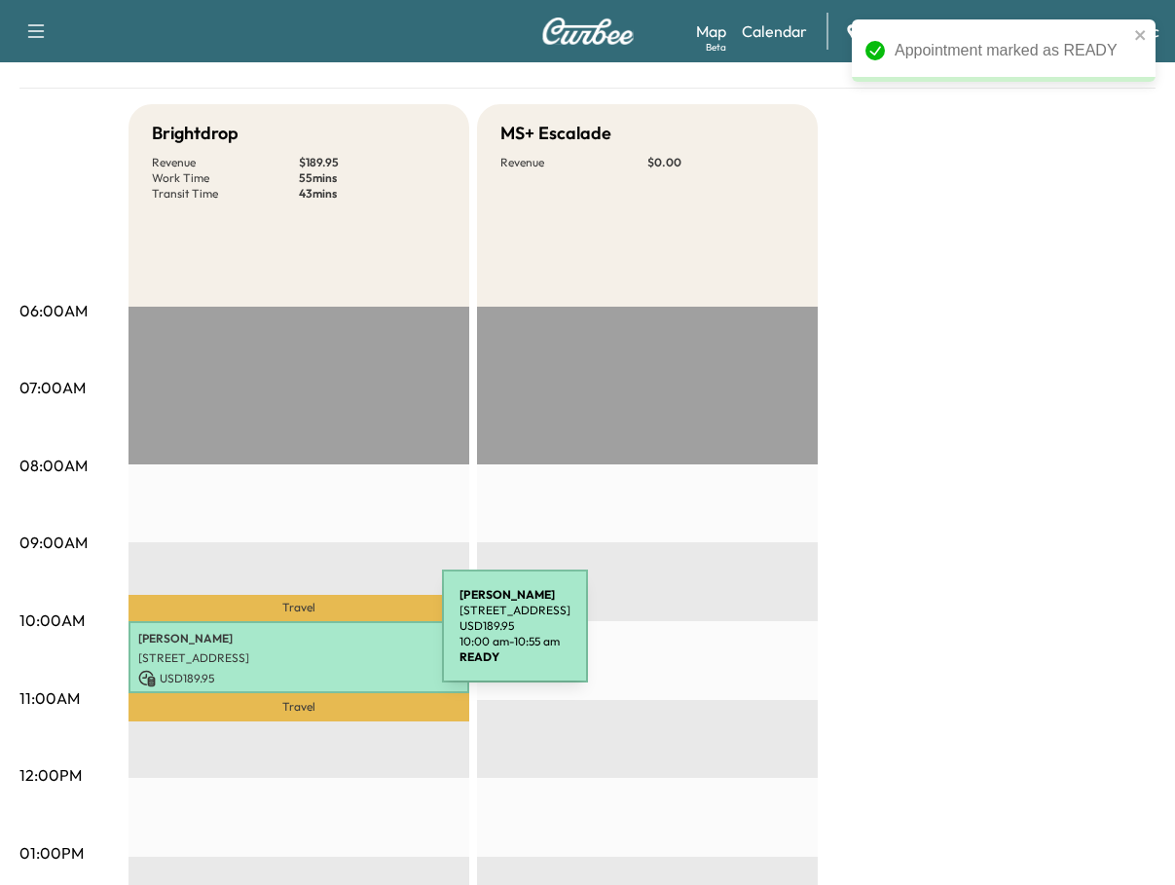
click at [296, 638] on p "[PERSON_NAME]" at bounding box center [298, 639] width 321 height 16
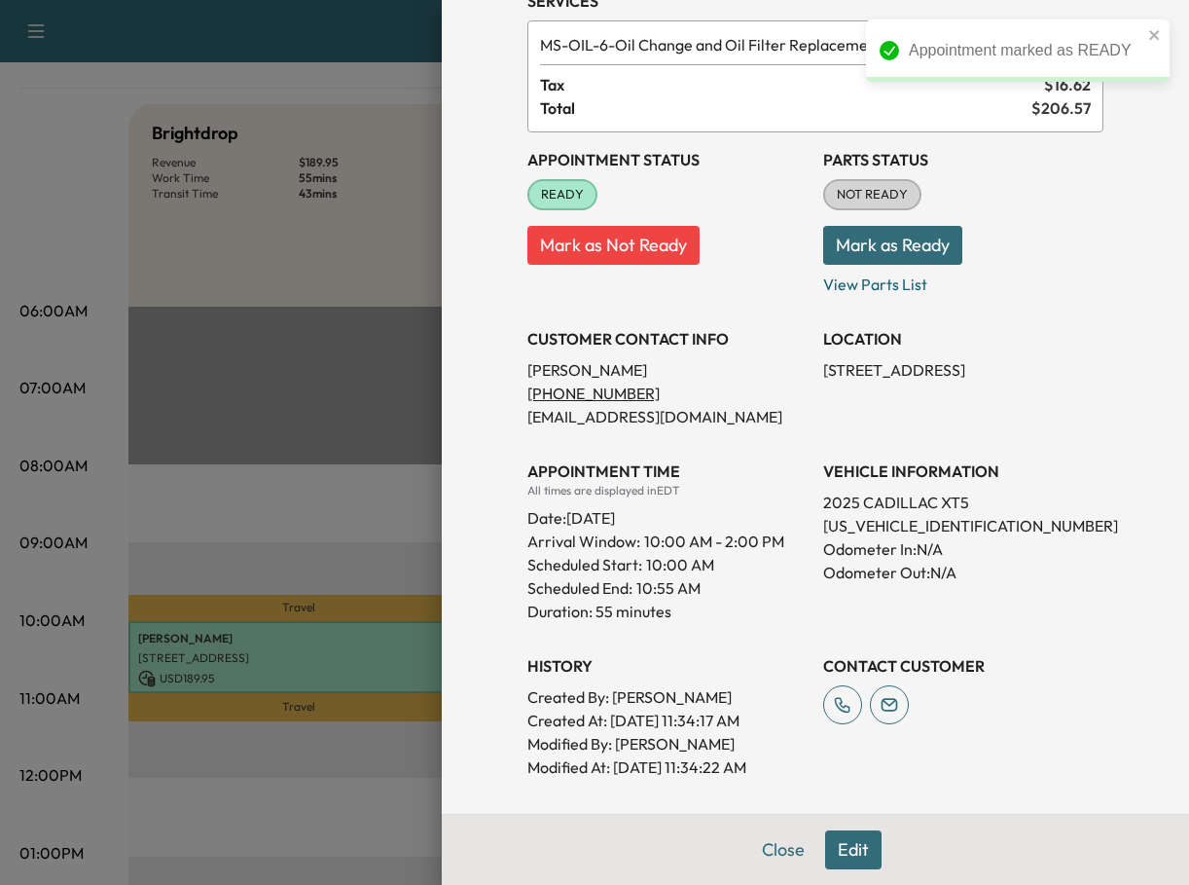
scroll to position [97, 0]
click at [839, 851] on button "Edit" at bounding box center [853, 849] width 56 height 39
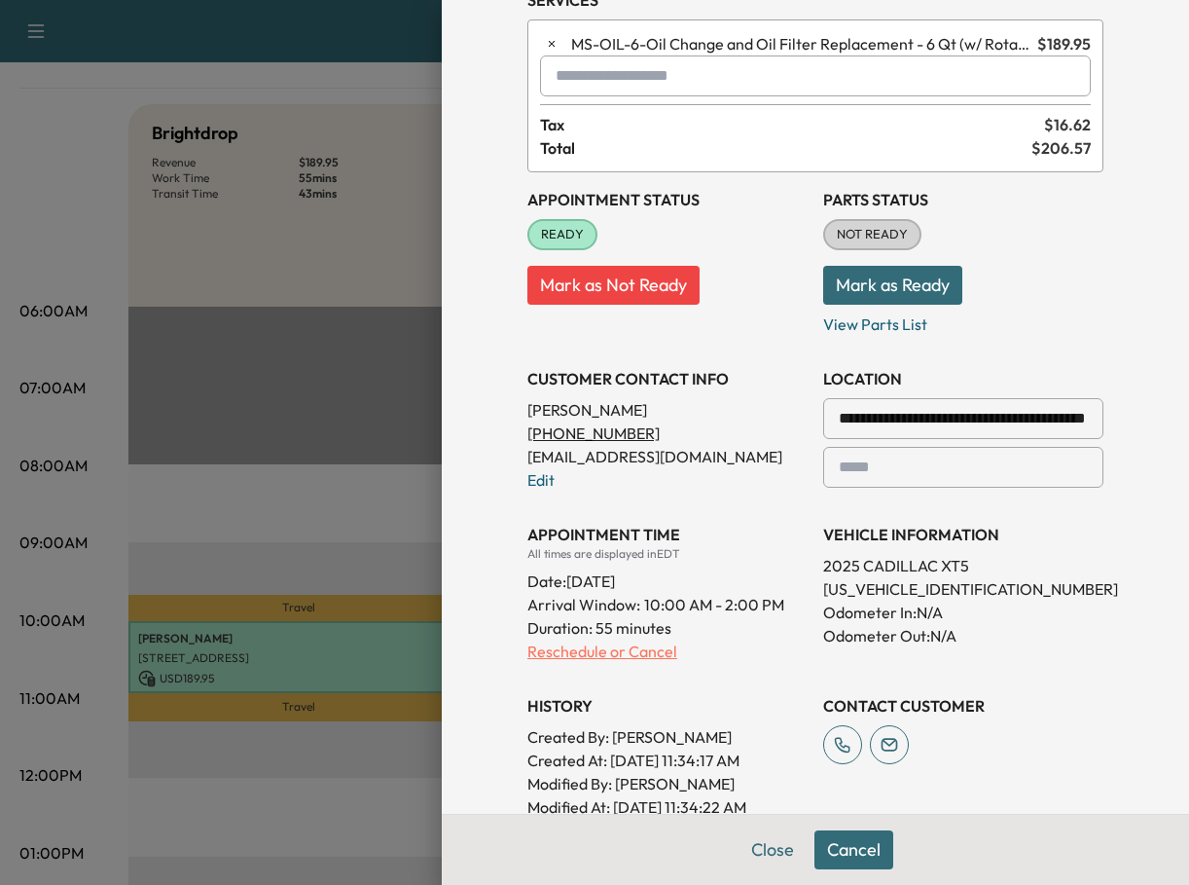
click at [622, 657] on p "Reschedule or Cancel" at bounding box center [668, 651] width 280 height 23
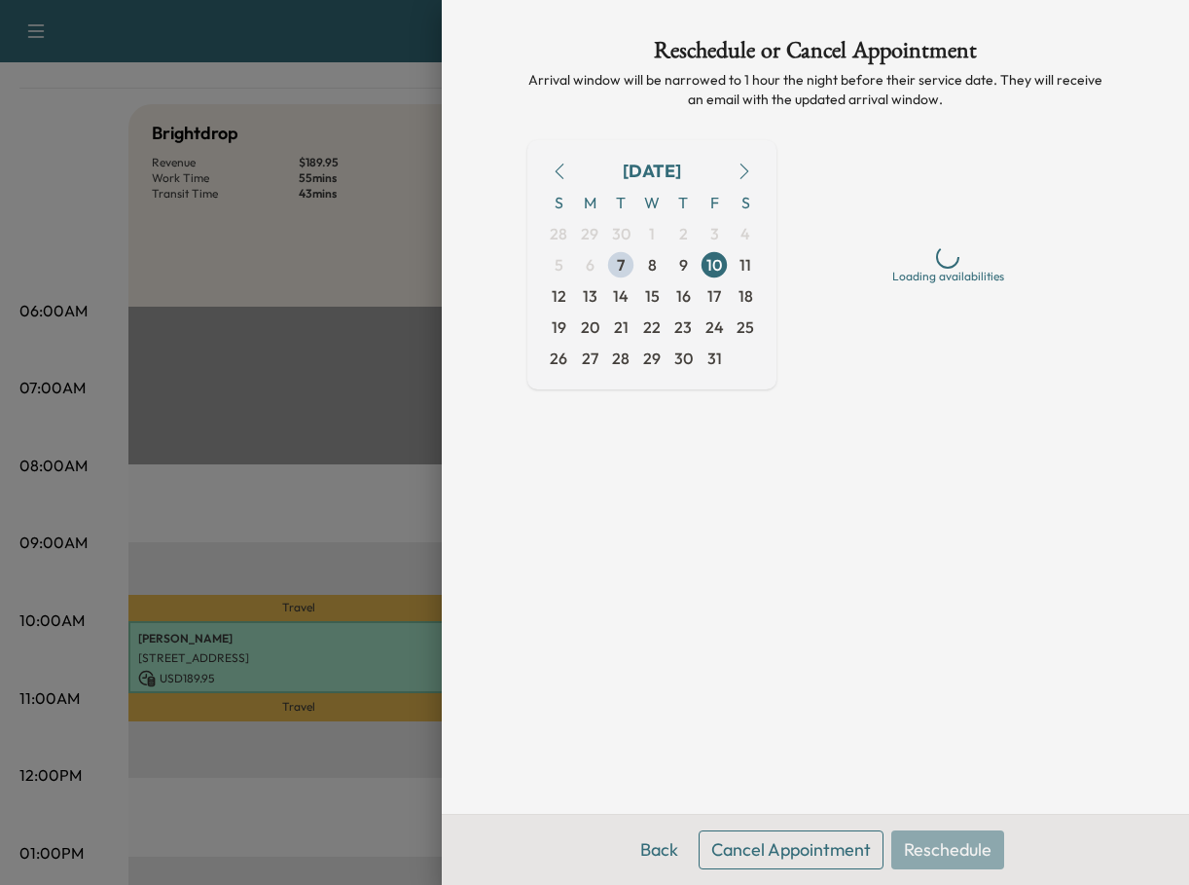
scroll to position [0, 0]
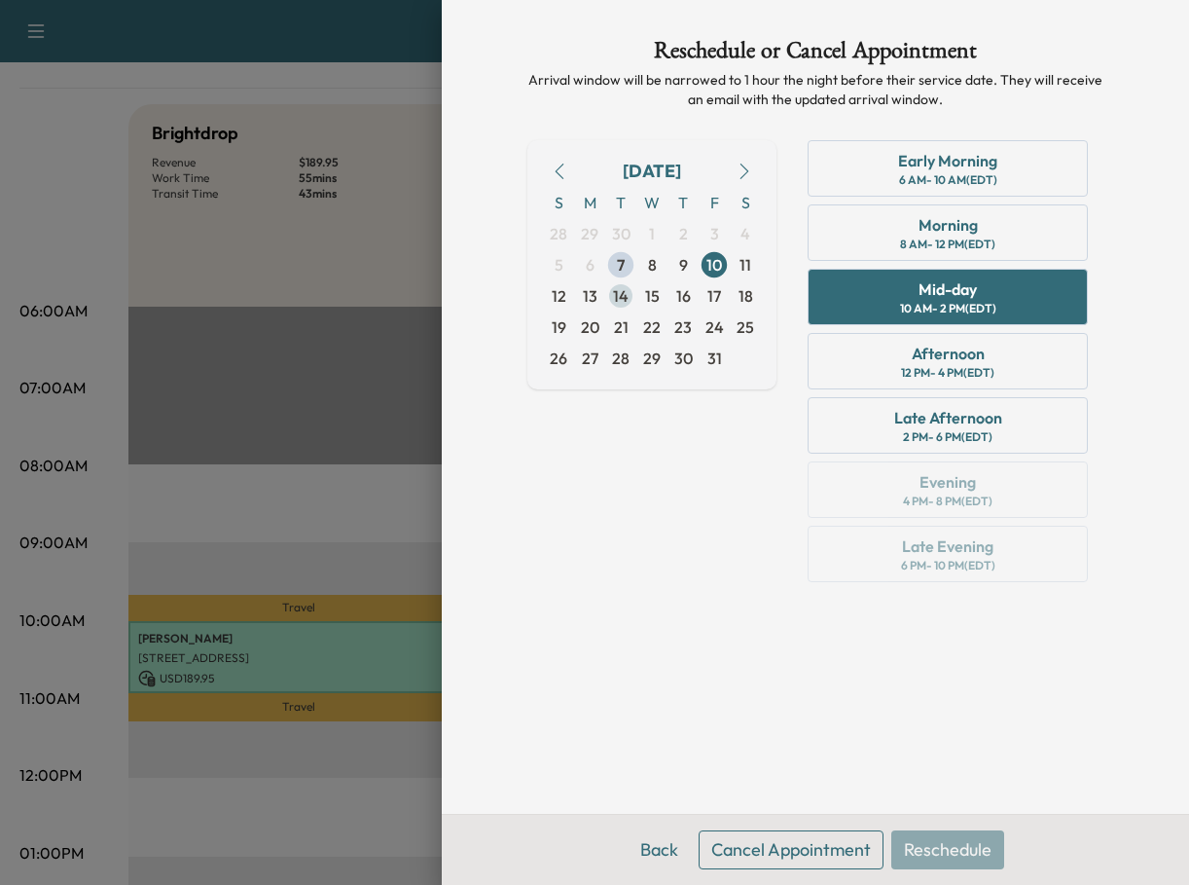
click at [617, 299] on span "14" at bounding box center [621, 295] width 16 height 23
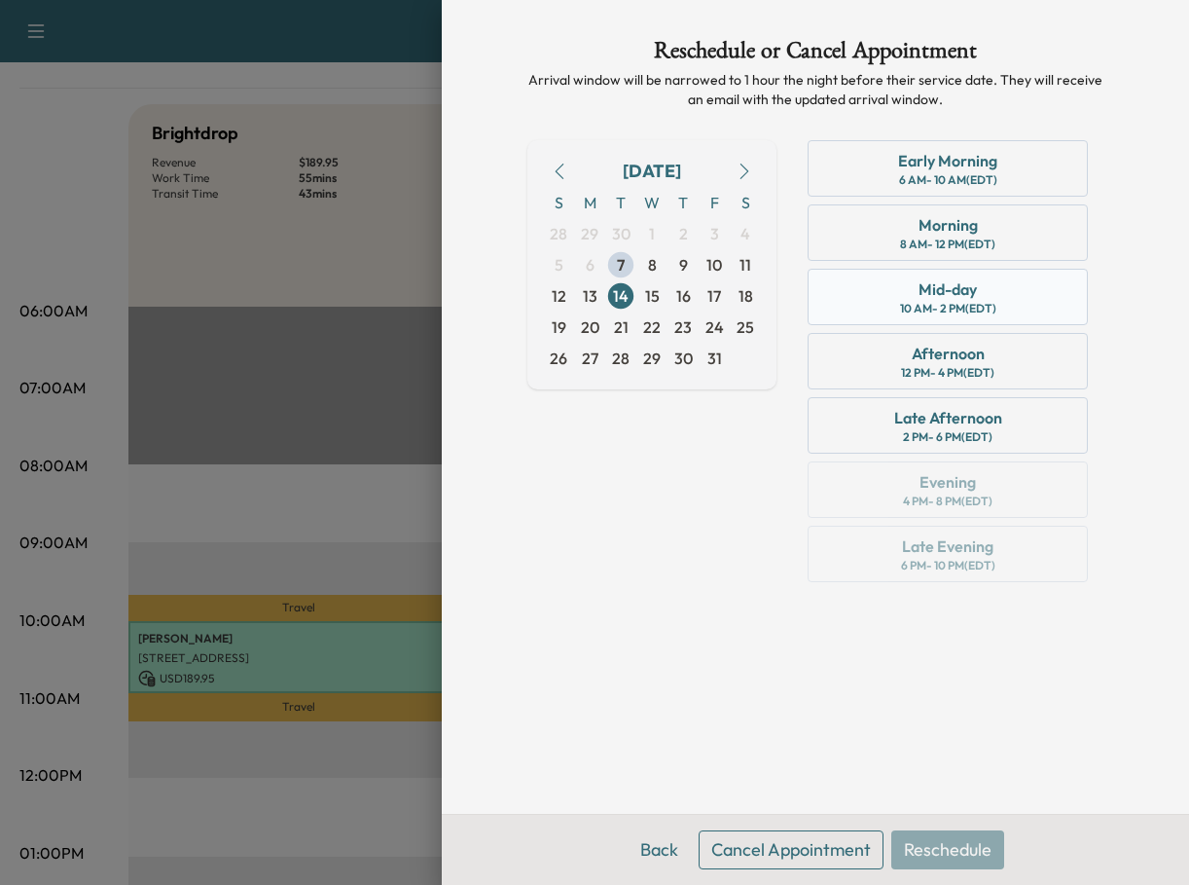
click at [913, 313] on div "10 AM - 2 PM (EDT)" at bounding box center [948, 309] width 96 height 16
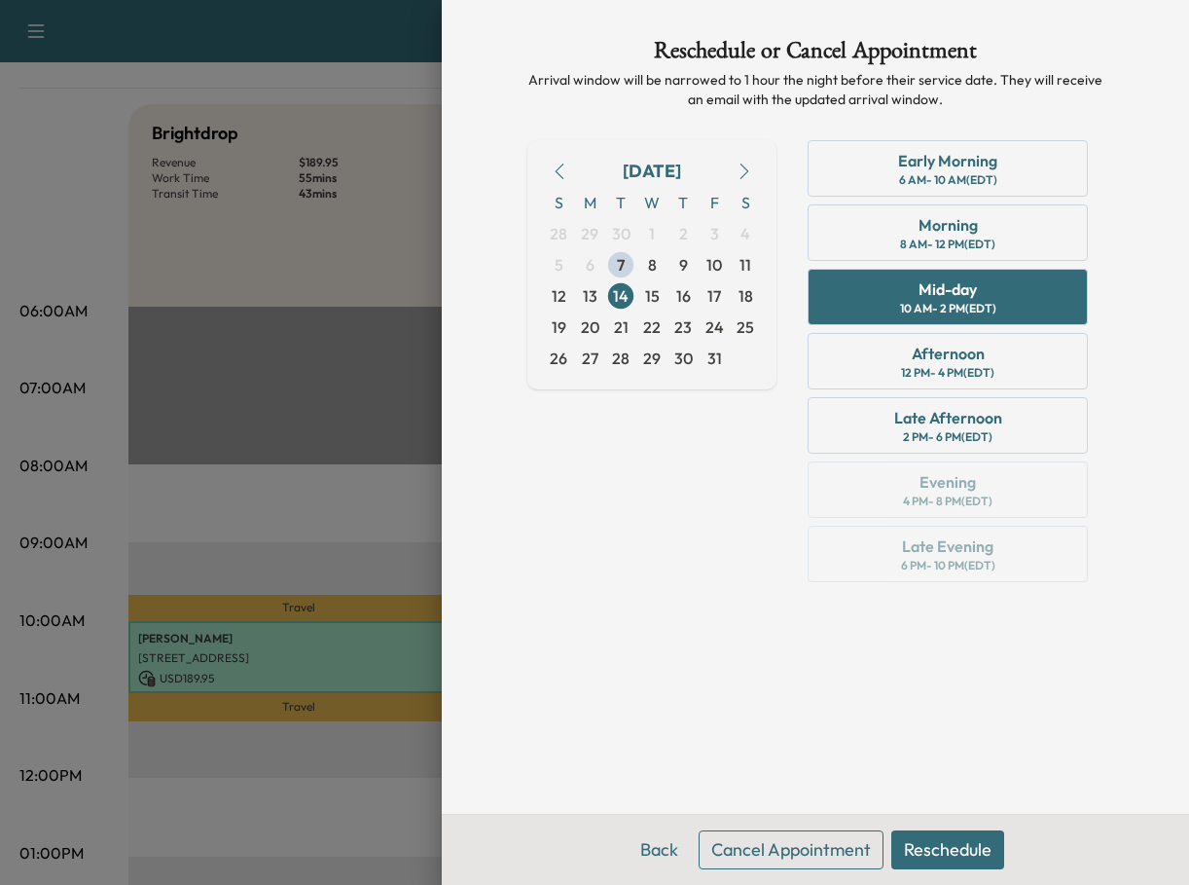
click at [962, 840] on button "Reschedule" at bounding box center [948, 849] width 113 height 39
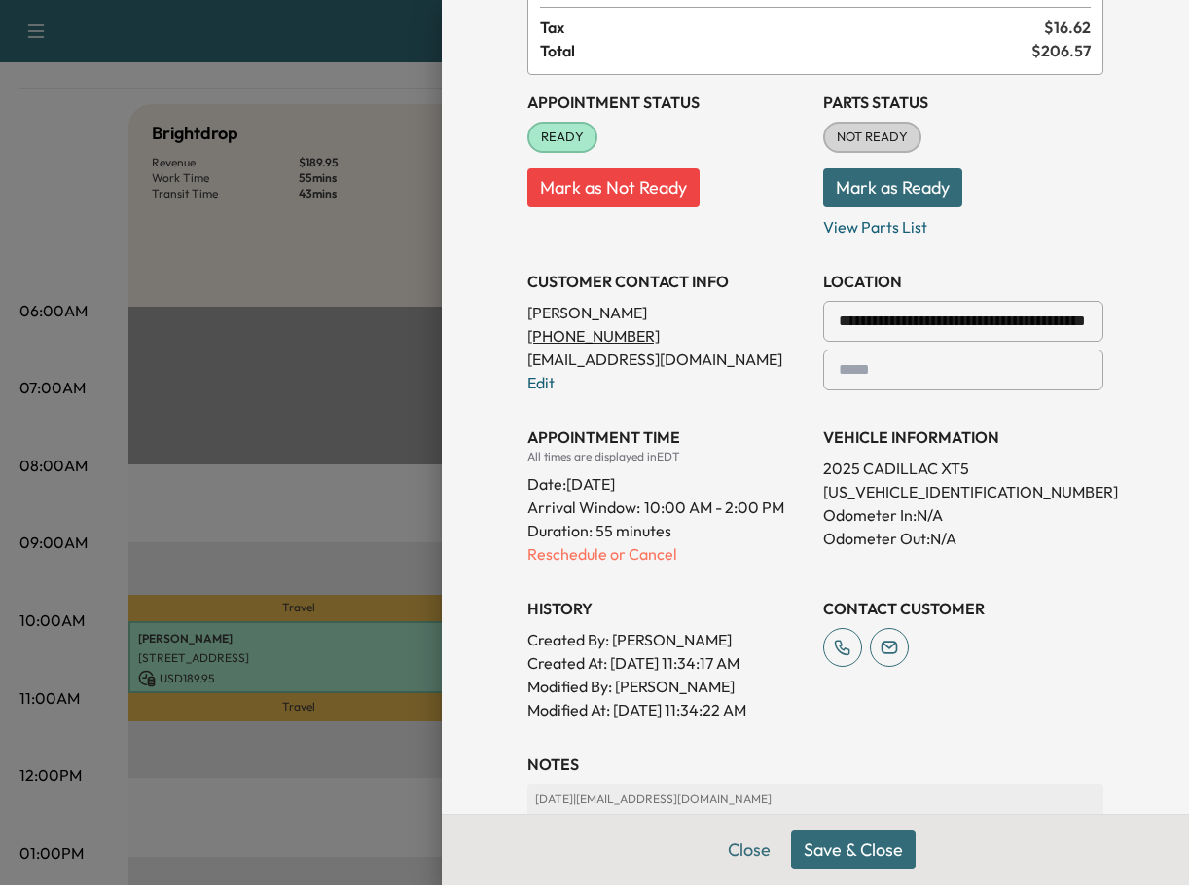
click at [825, 843] on button "Save & Close" at bounding box center [853, 849] width 125 height 39
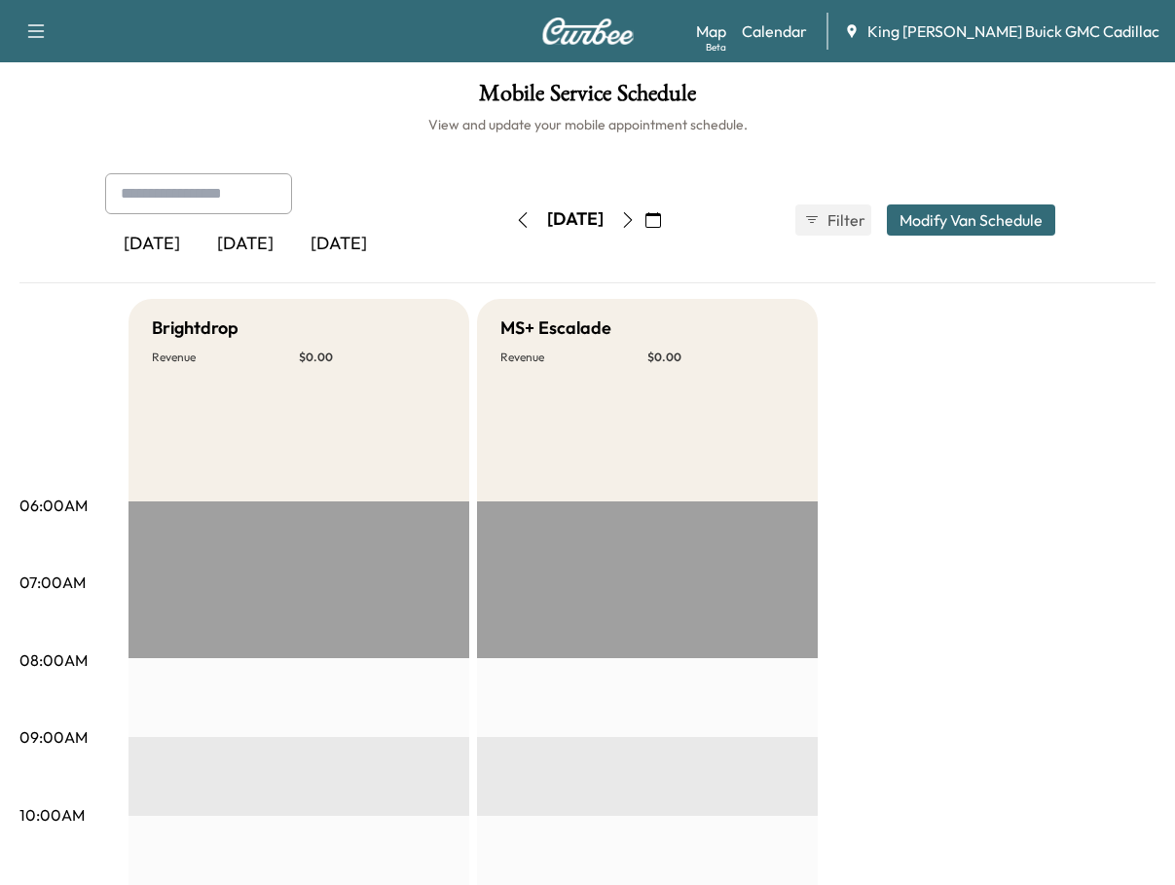
click at [661, 226] on icon "button" at bounding box center [653, 220] width 16 height 16
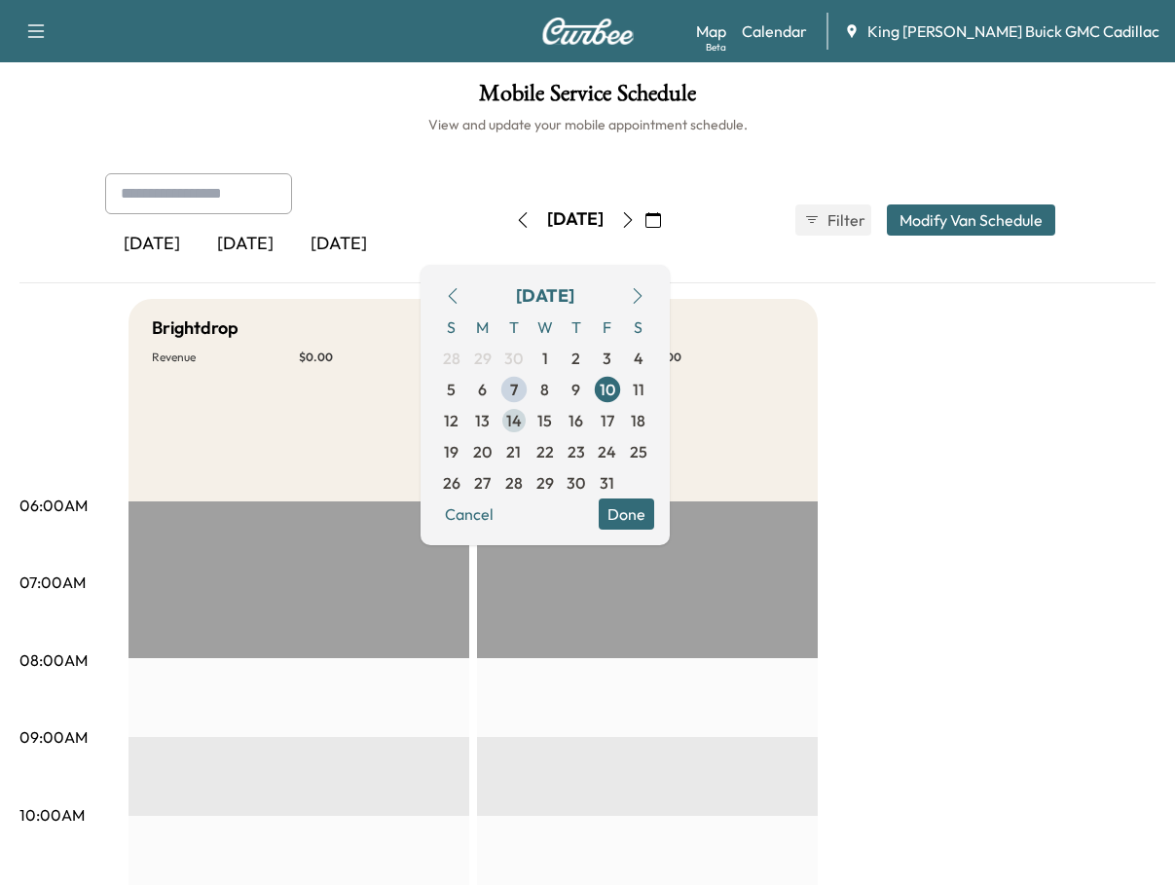
click at [522, 419] on span "14" at bounding box center [514, 420] width 16 height 23
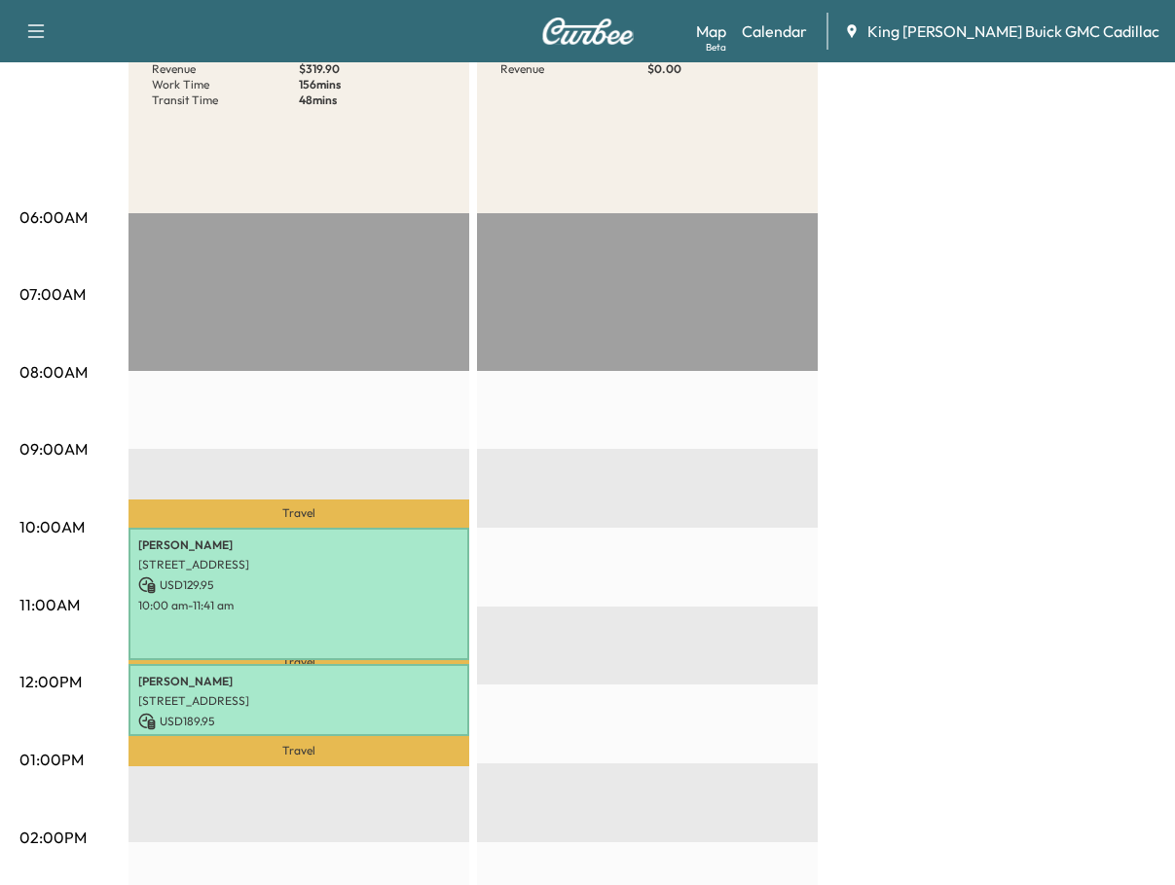
scroll to position [292, 0]
